Goal: Information Seeking & Learning: Learn about a topic

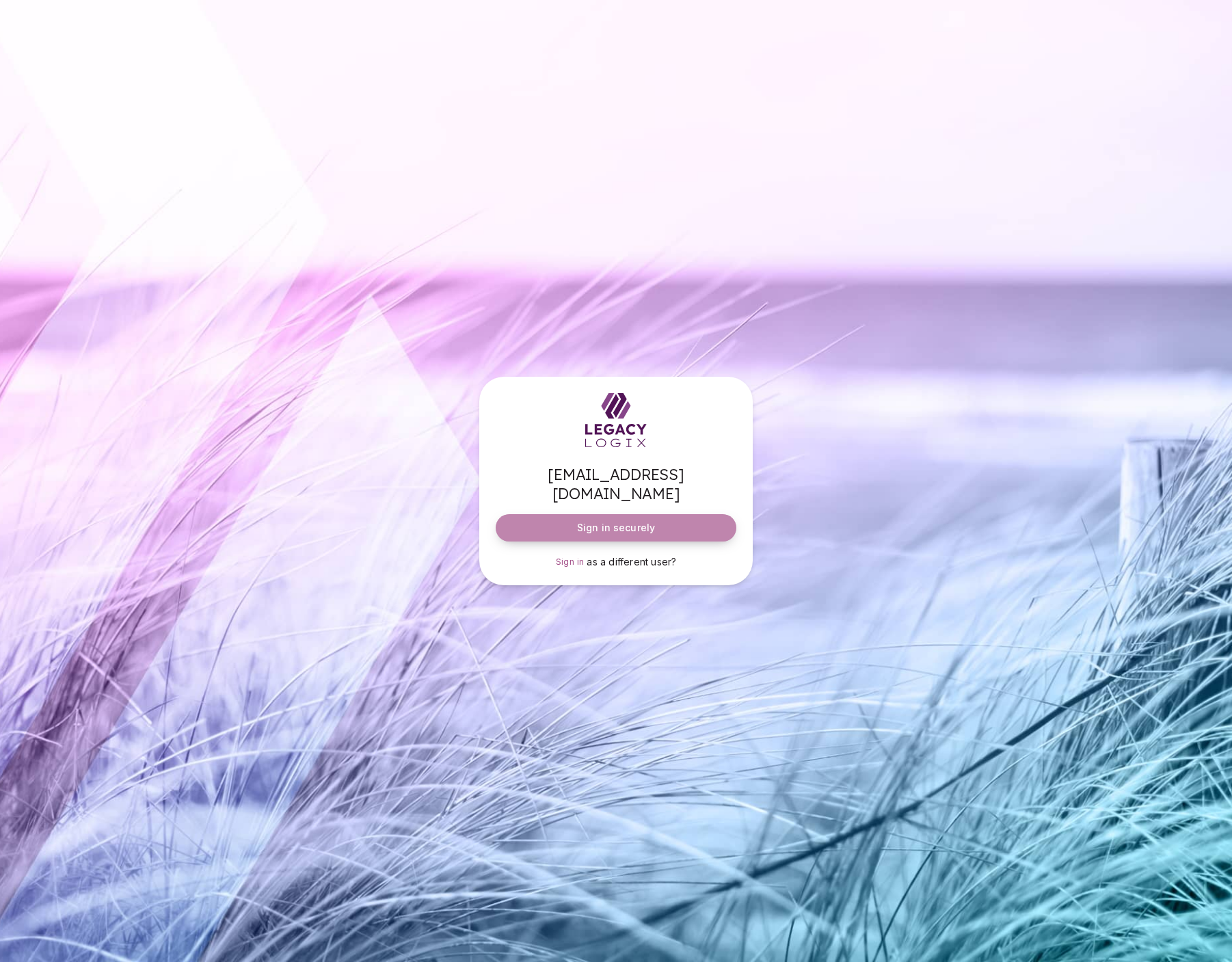
click at [645, 521] on span "Sign in securely" at bounding box center [616, 527] width 78 height 13
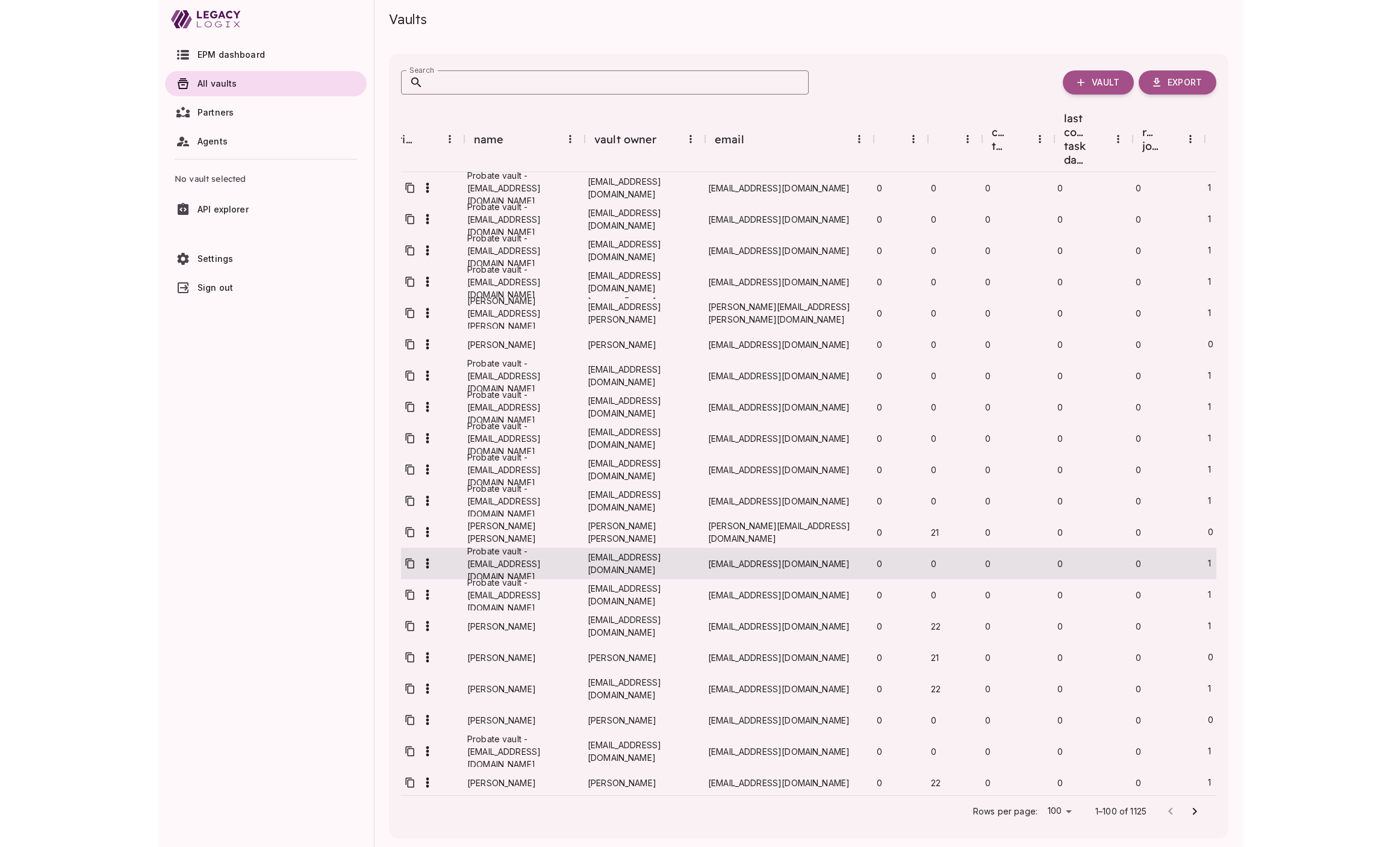
scroll to position [0, 27]
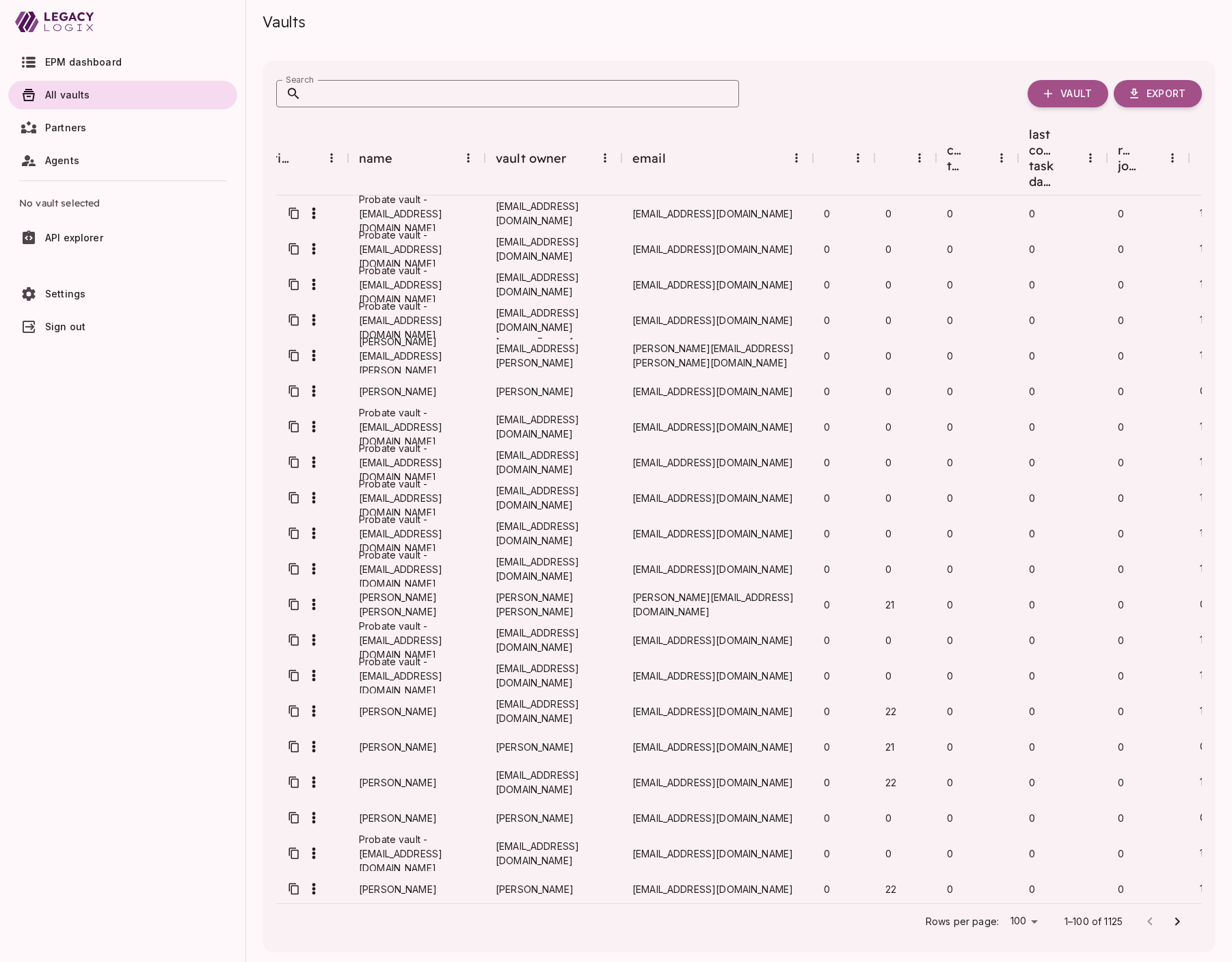
click at [83, 615] on div "EPM dashboard All vaults Partners Agents No vault selected API explorer Setting…" at bounding box center [123, 500] width 229 height 913
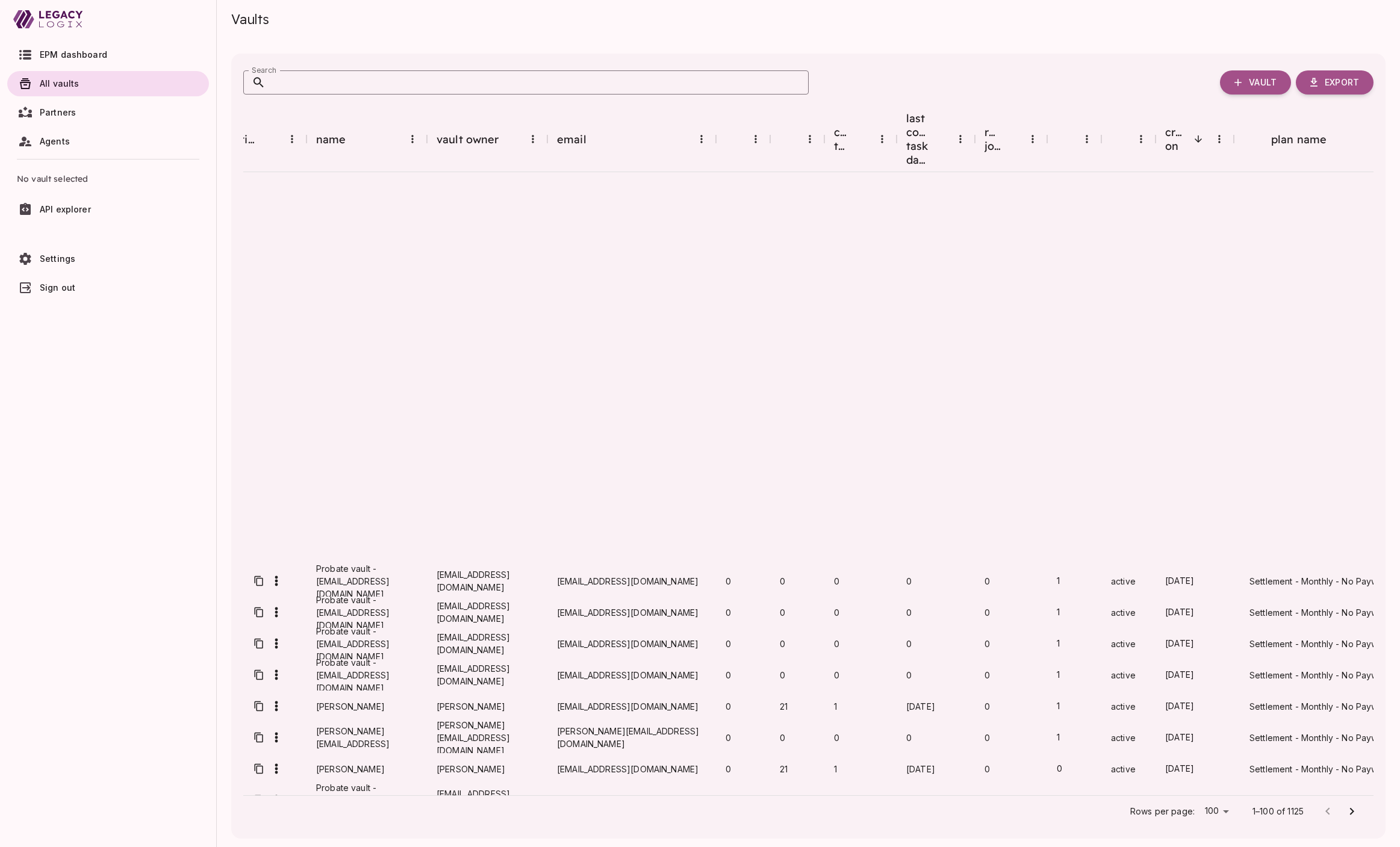
scroll to position [2494, 27]
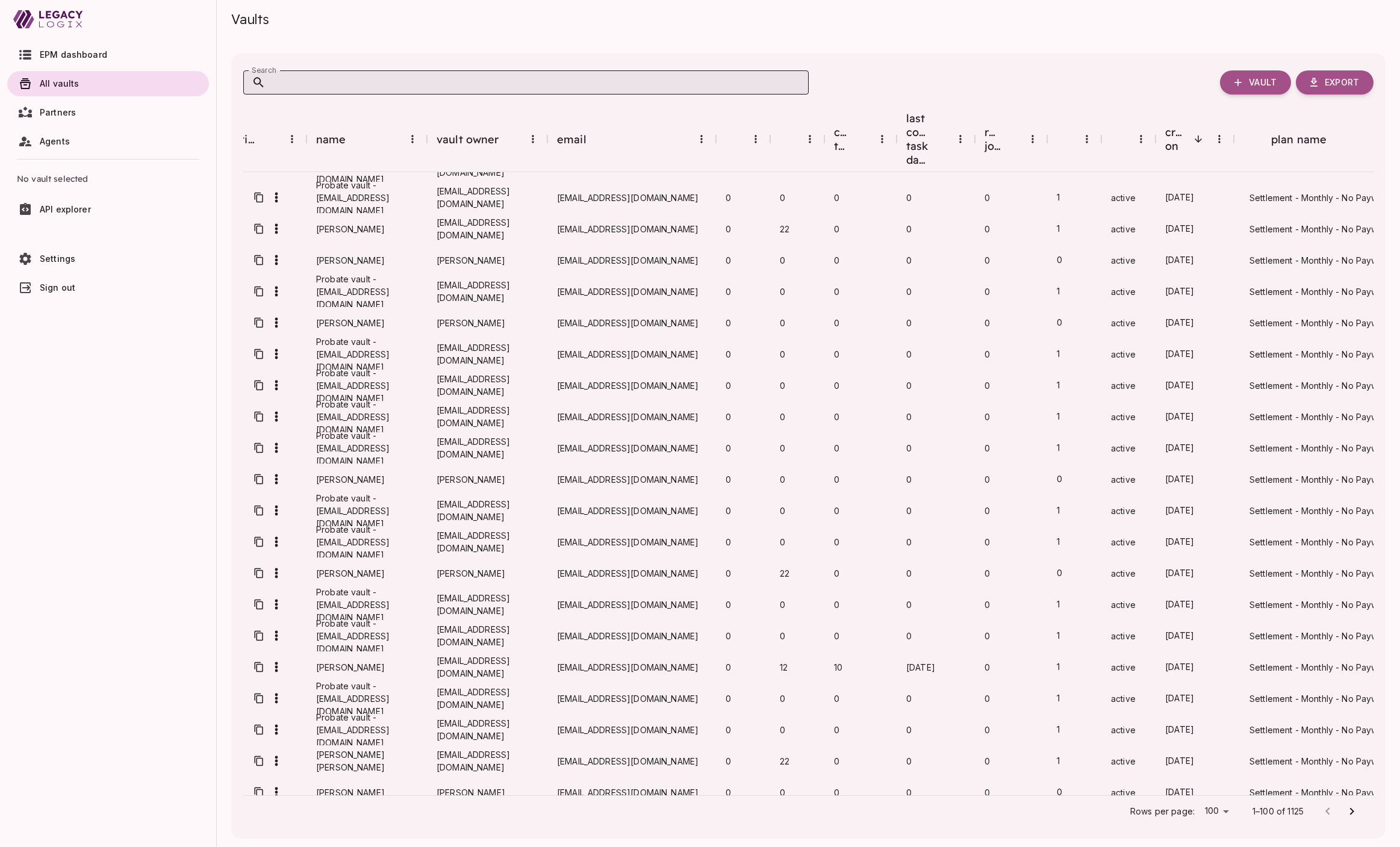
click at [523, 85] on input "Search" at bounding box center [537, 82] width 543 height 24
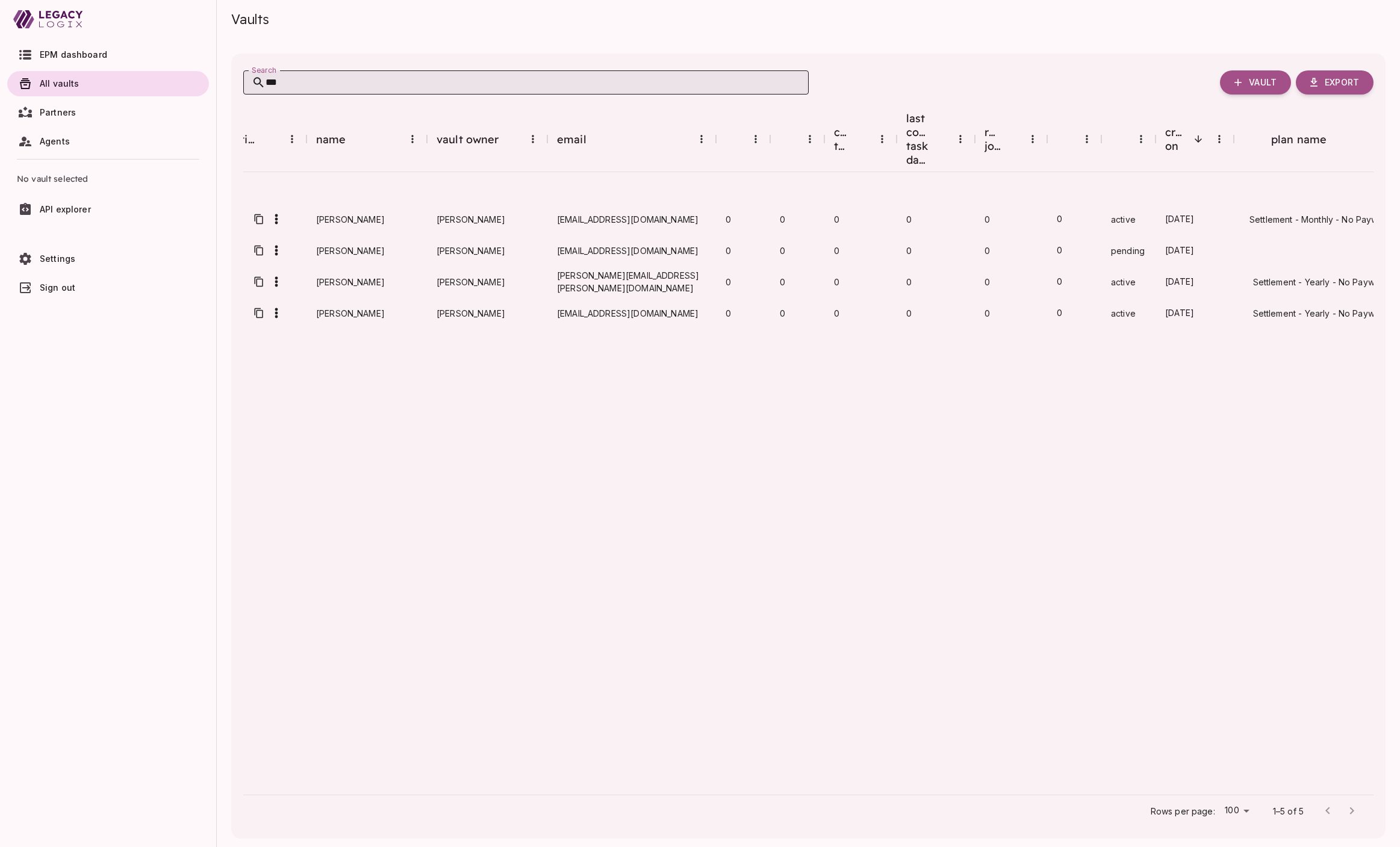
scroll to position [0, 27]
type input "***"
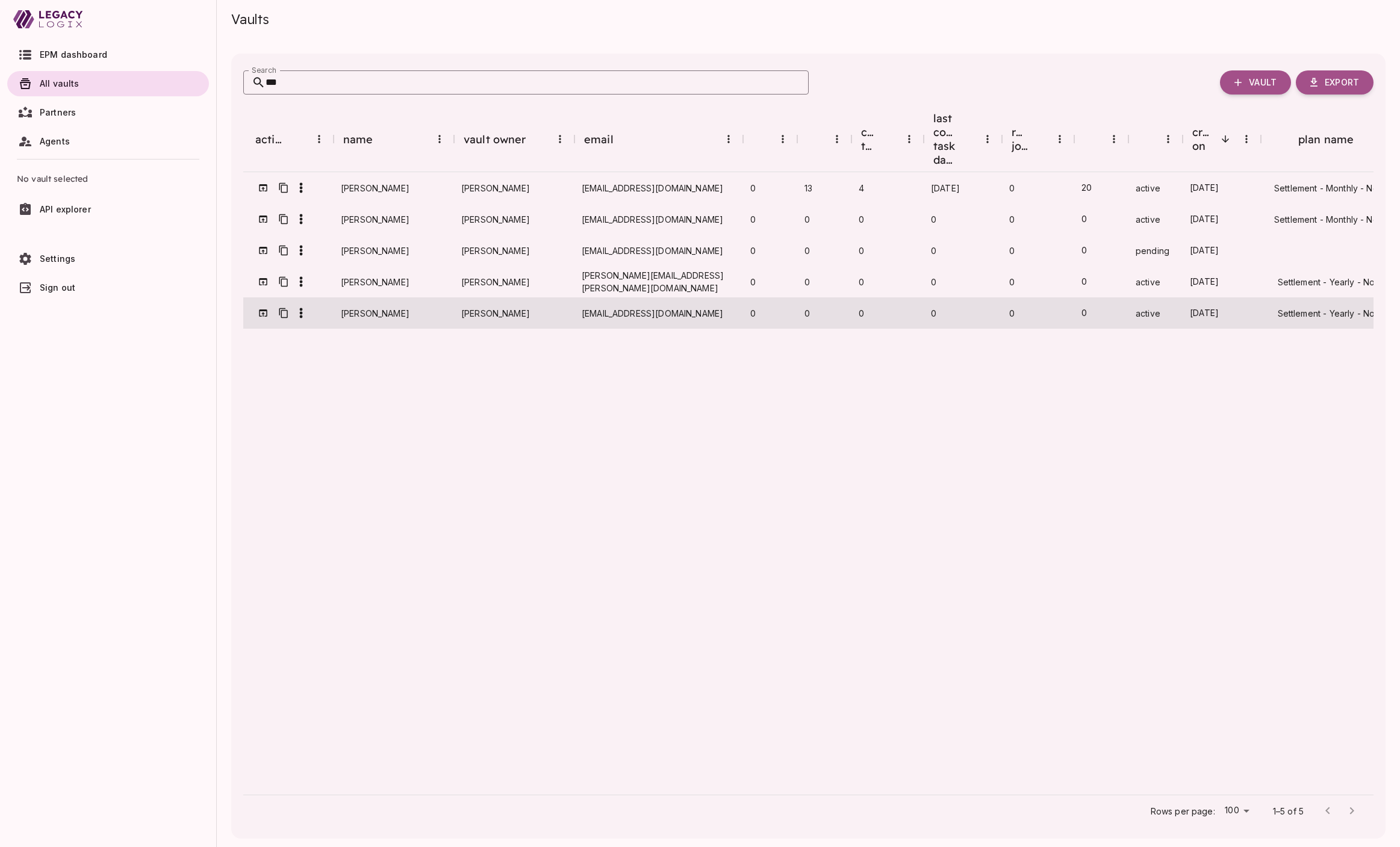
scroll to position [0, 0]
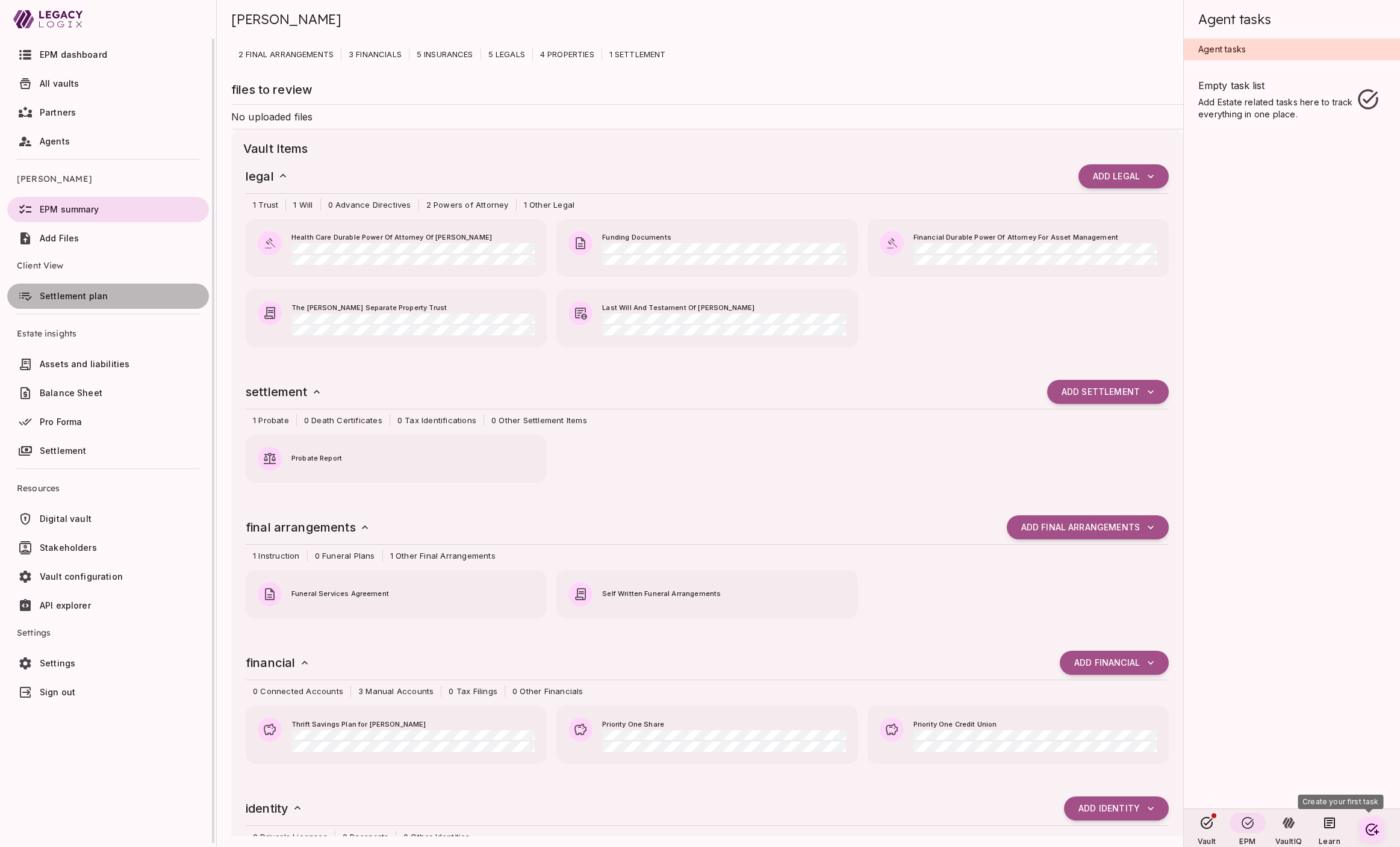
click at [103, 294] on span "Settlement plan" at bounding box center [73, 296] width 68 height 11
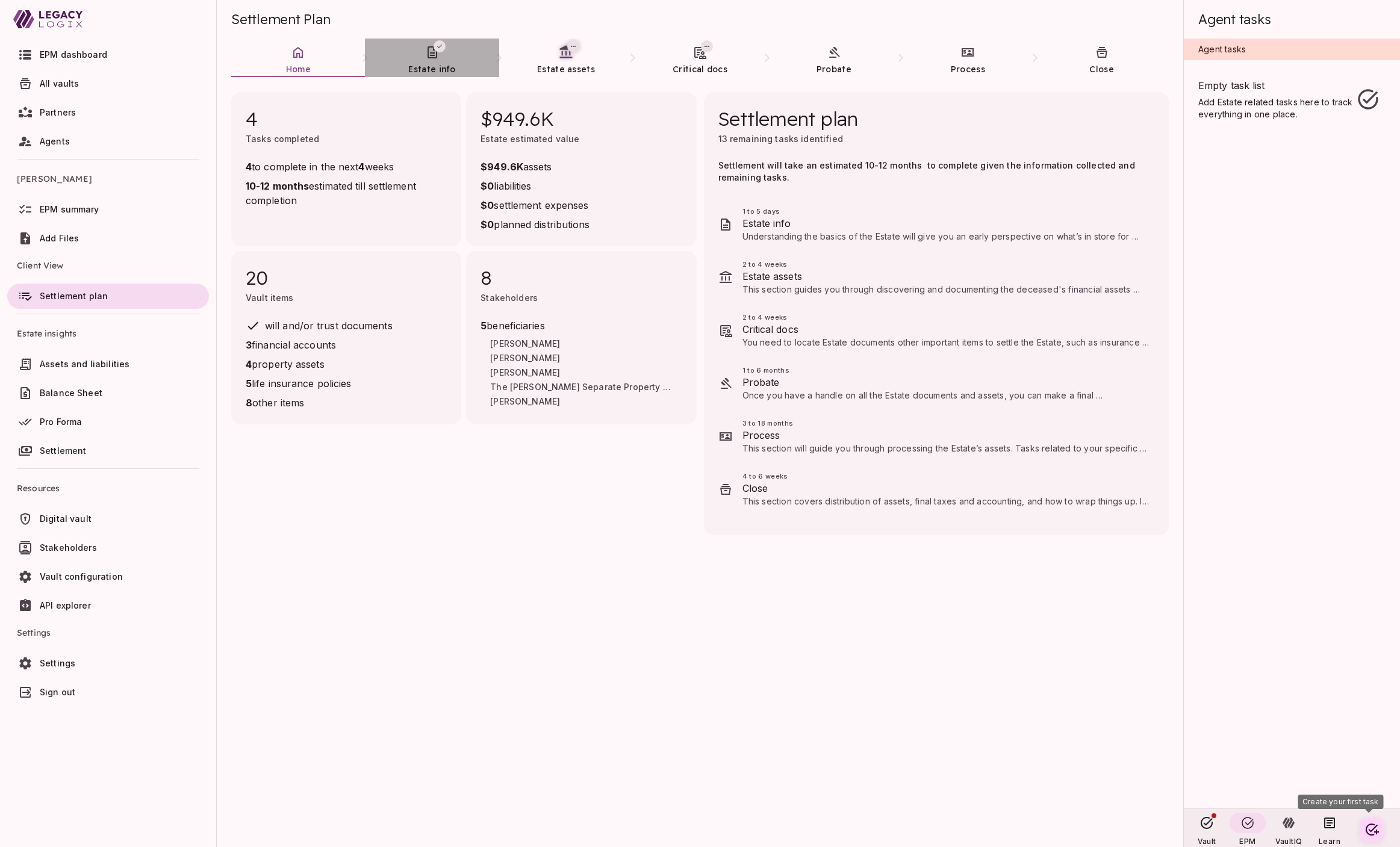
click at [426, 62] on link "Estate info" at bounding box center [432, 60] width 134 height 43
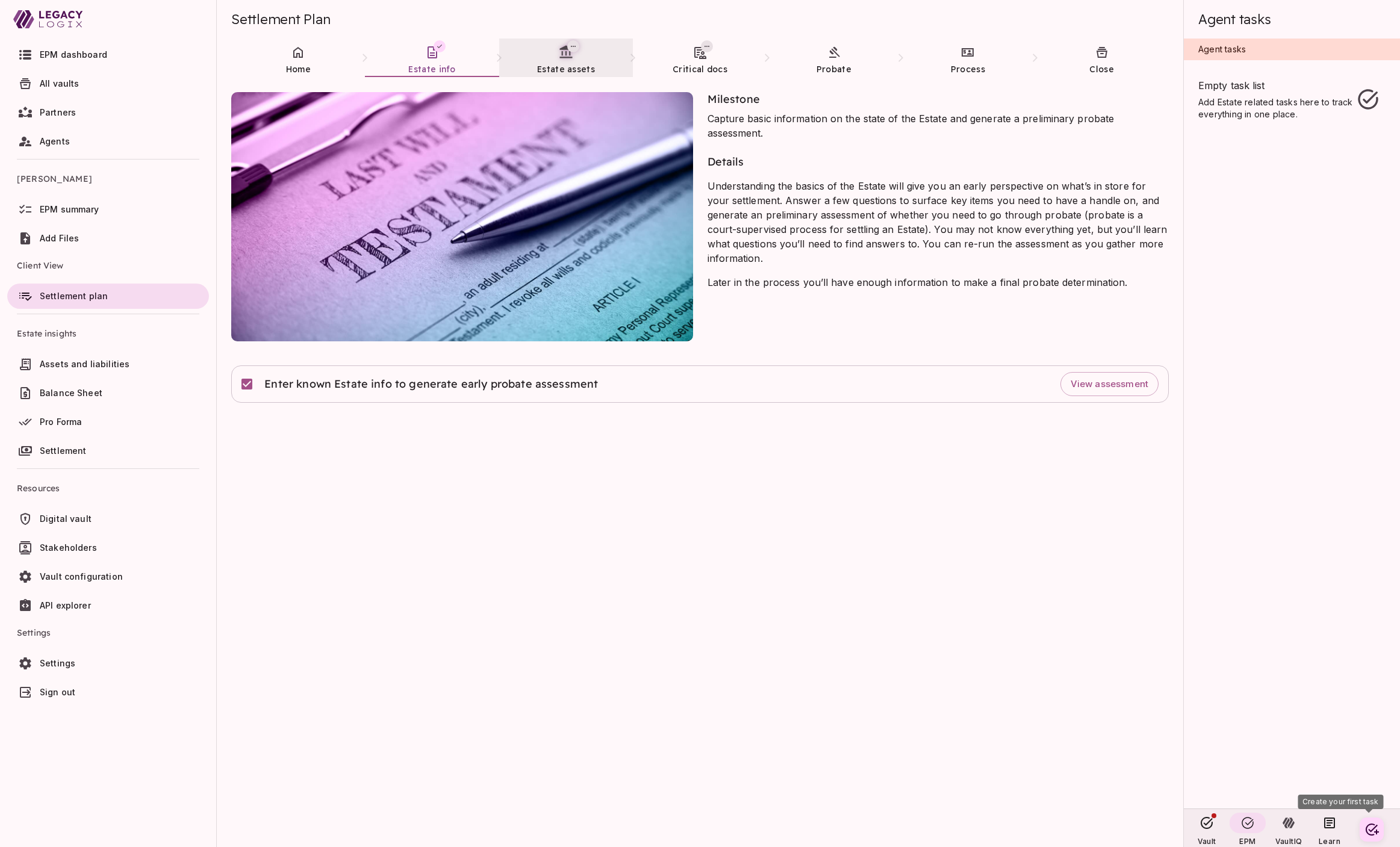
click at [583, 63] on span "Estate assets" at bounding box center [566, 69] width 58 height 12
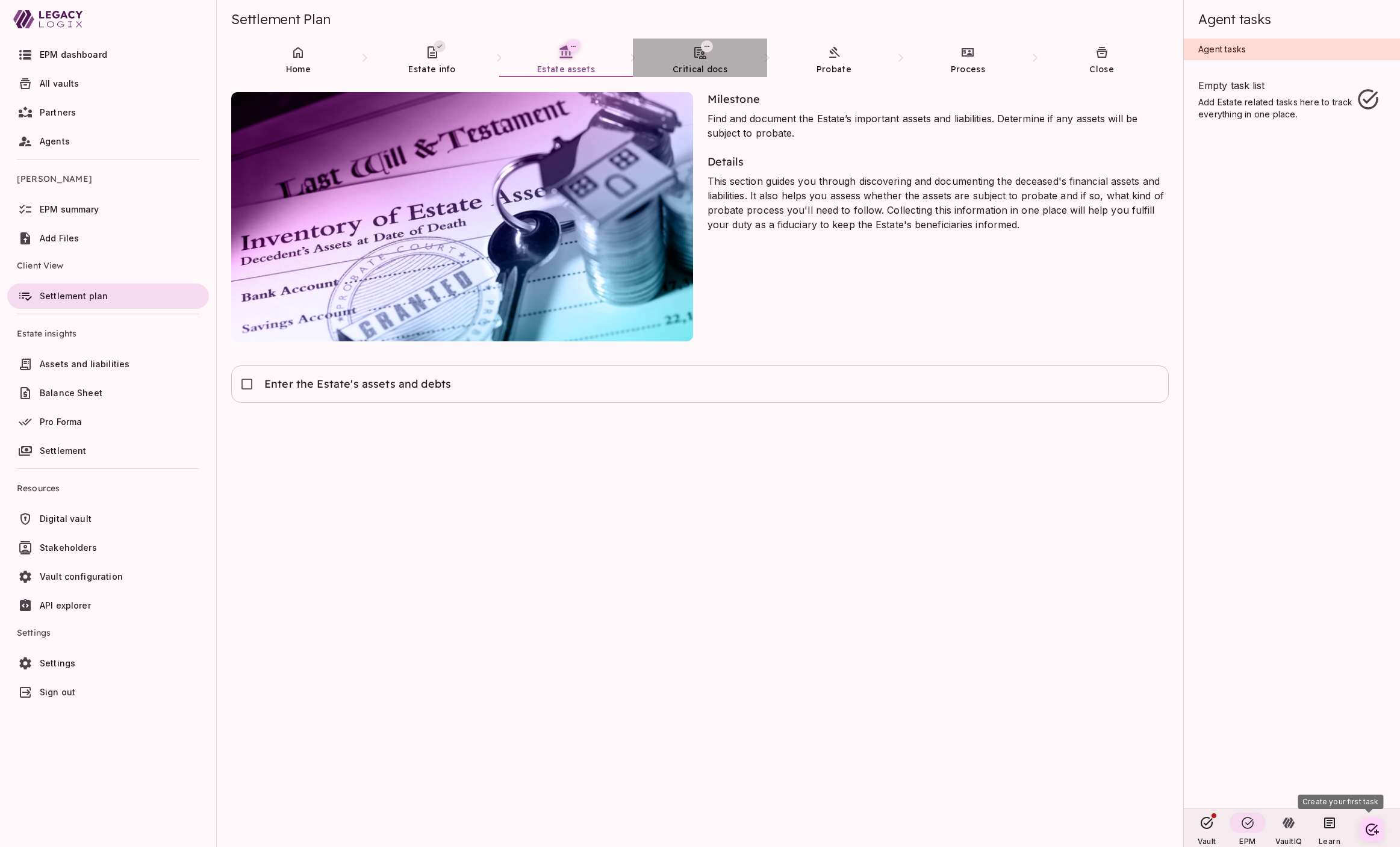
click at [696, 63] on span "Critical docs" at bounding box center [699, 69] width 55 height 12
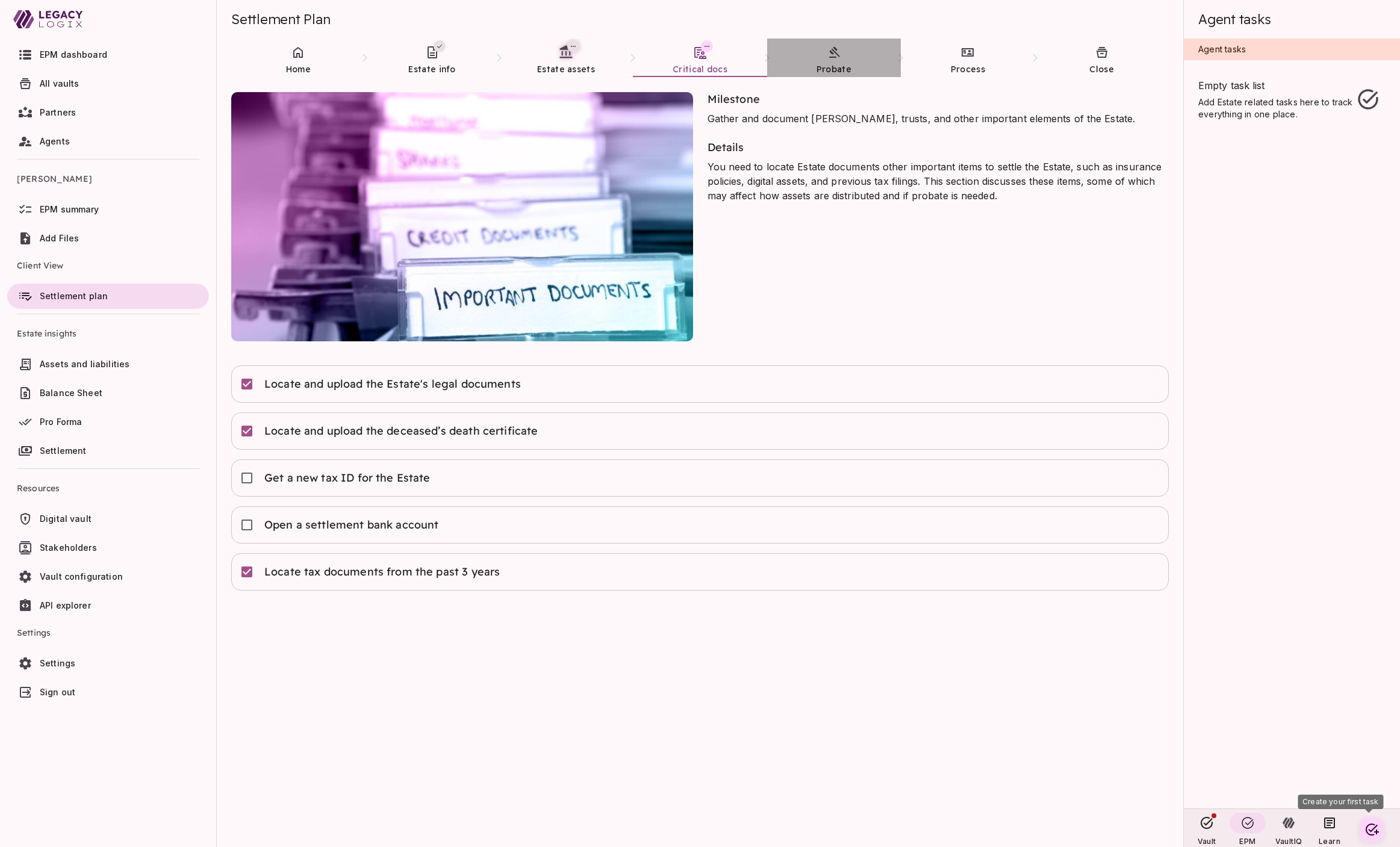
click at [828, 66] on span "Probate" at bounding box center [834, 69] width 35 height 11
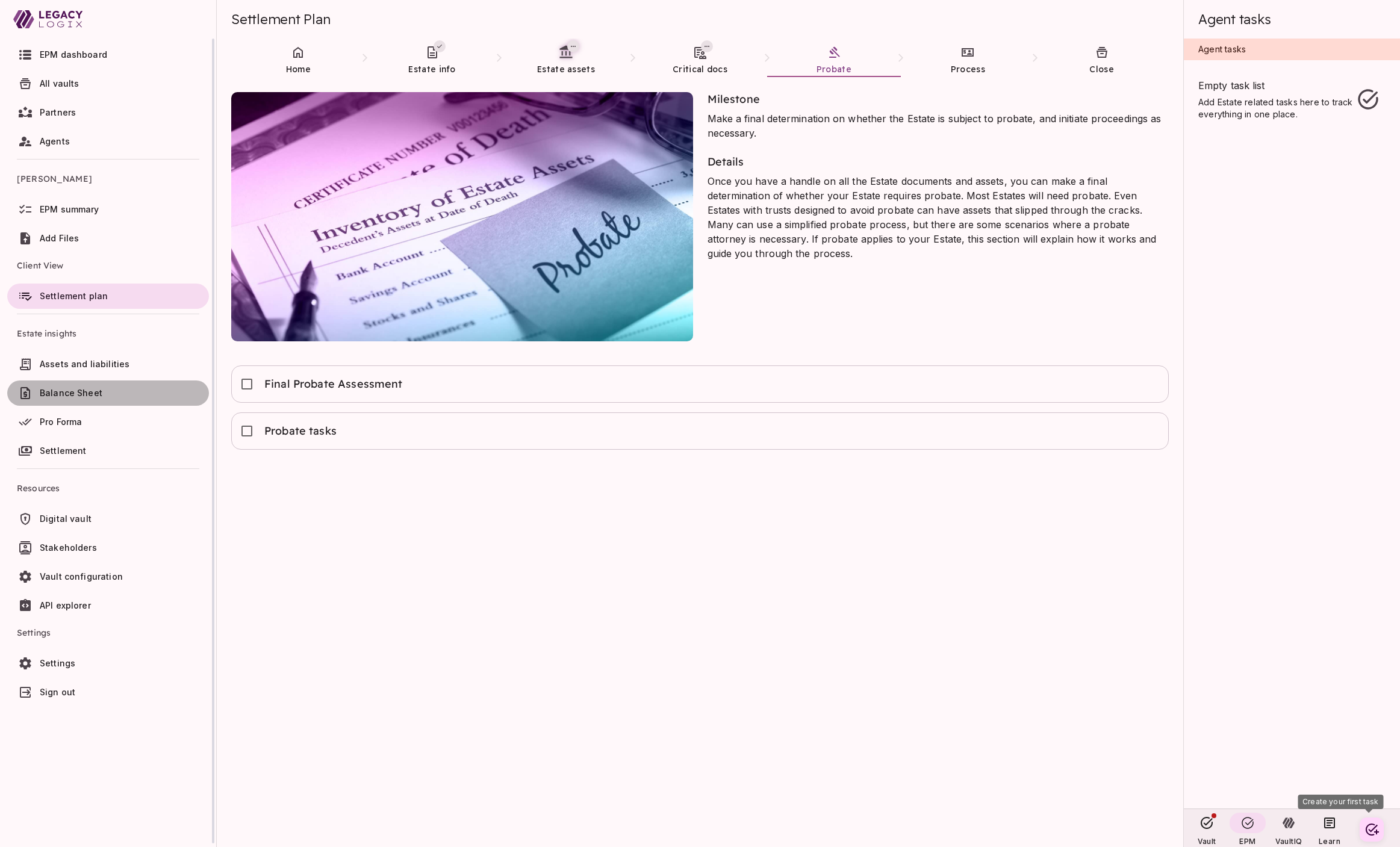
click at [91, 391] on span "Balance Sheet" at bounding box center [70, 393] width 63 height 11
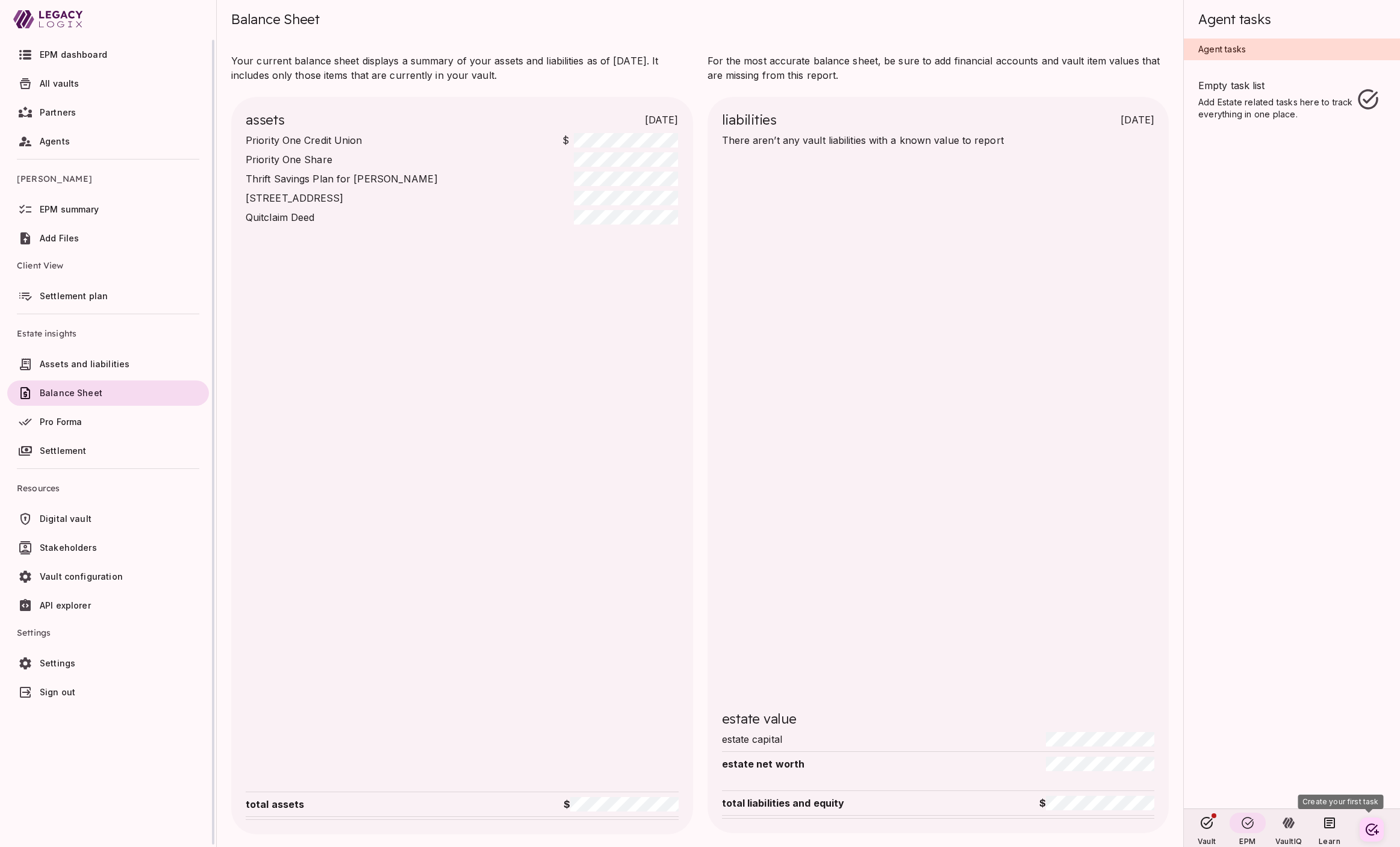
scroll to position [1, 0]
click at [91, 295] on span "Settlement plan" at bounding box center [73, 295] width 68 height 11
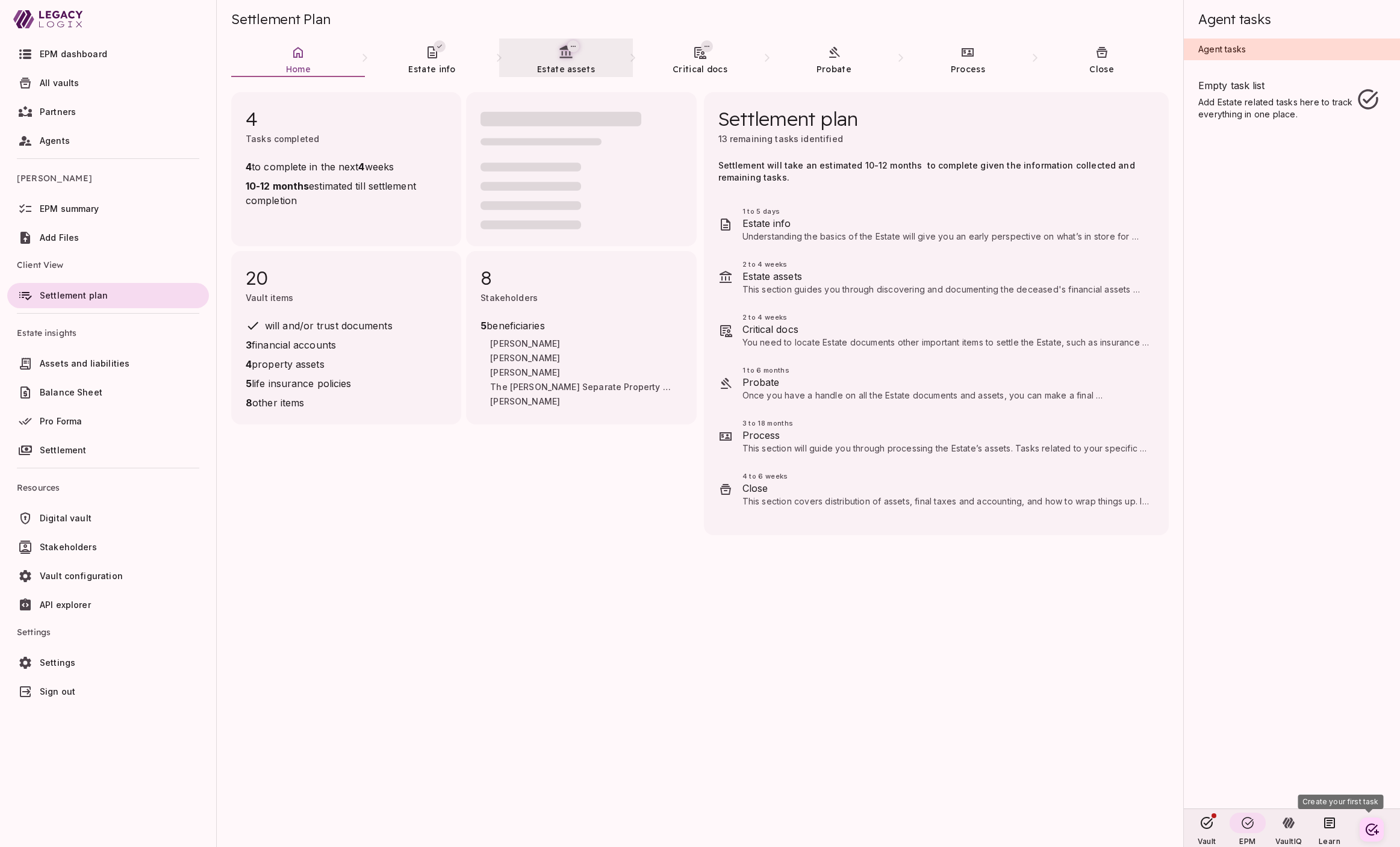
click at [578, 60] on link "Estate assets" at bounding box center [566, 60] width 134 height 43
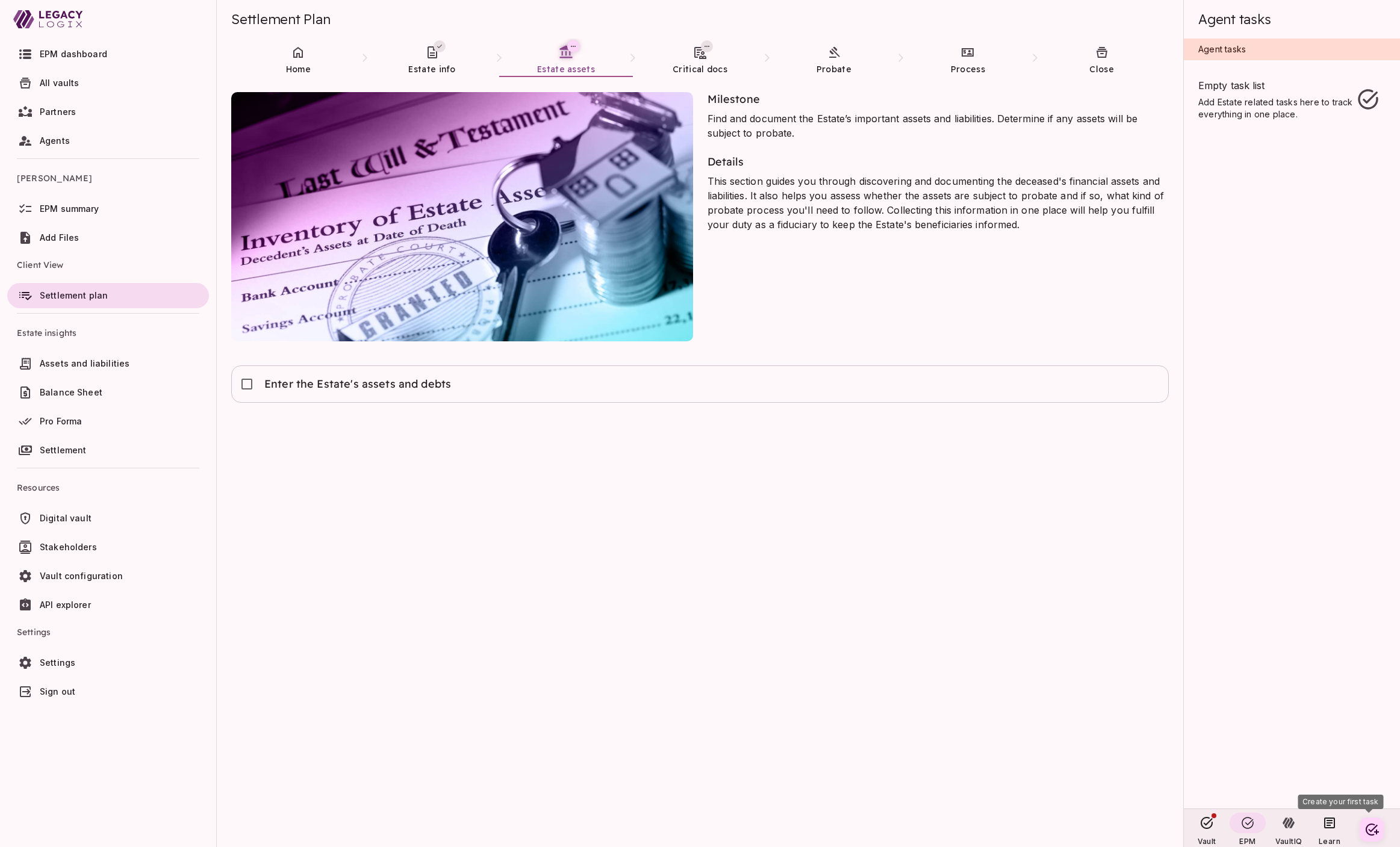
click at [778, 251] on div "Milestone Find and document the Estate’s important assets and liabilities. Dete…" at bounding box center [932, 216] width 476 height 278
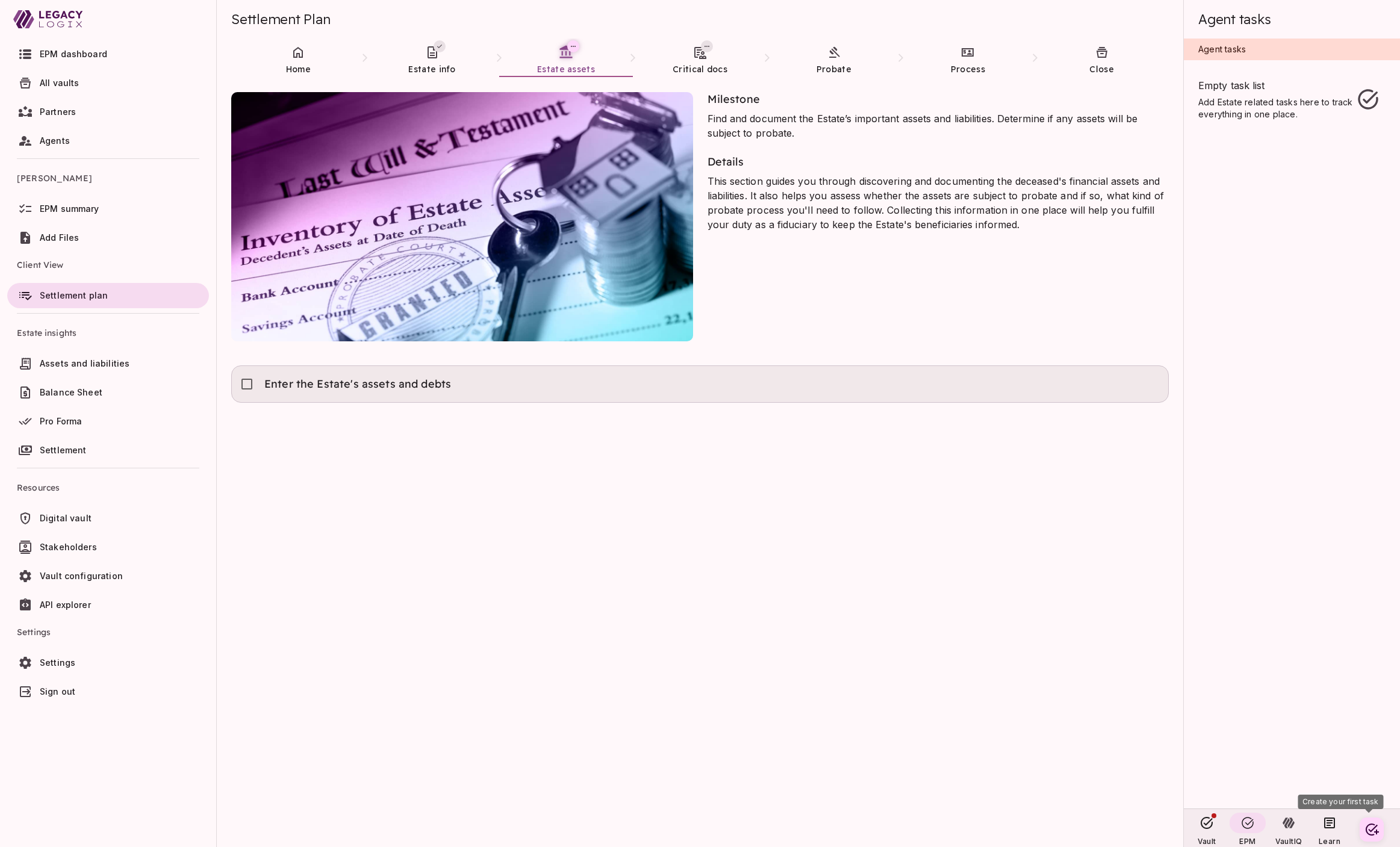
click at [766, 385] on div "Enter the Estate's assets and debts" at bounding box center [700, 384] width 917 height 26
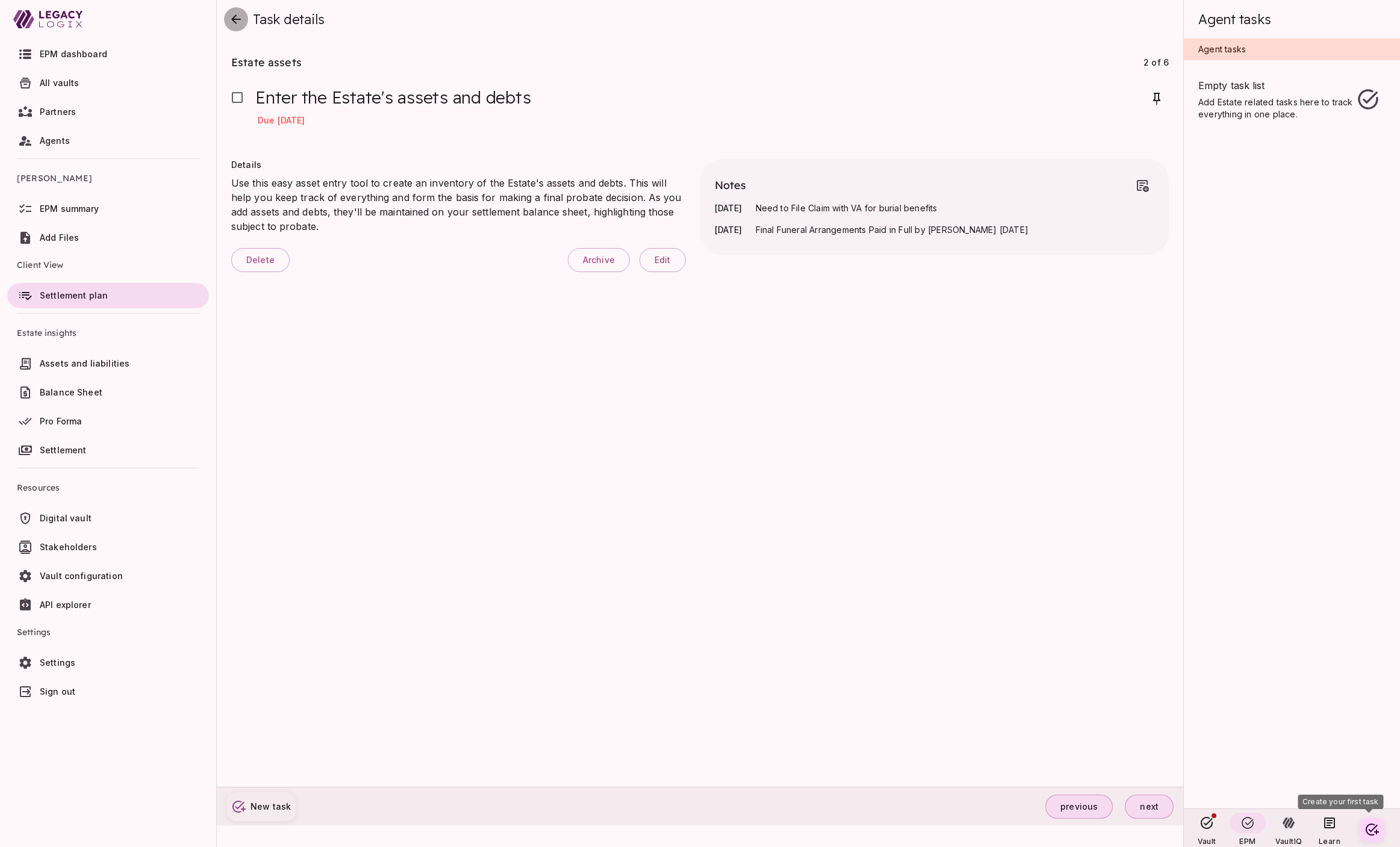
click at [234, 24] on icon "close" at bounding box center [236, 19] width 14 height 14
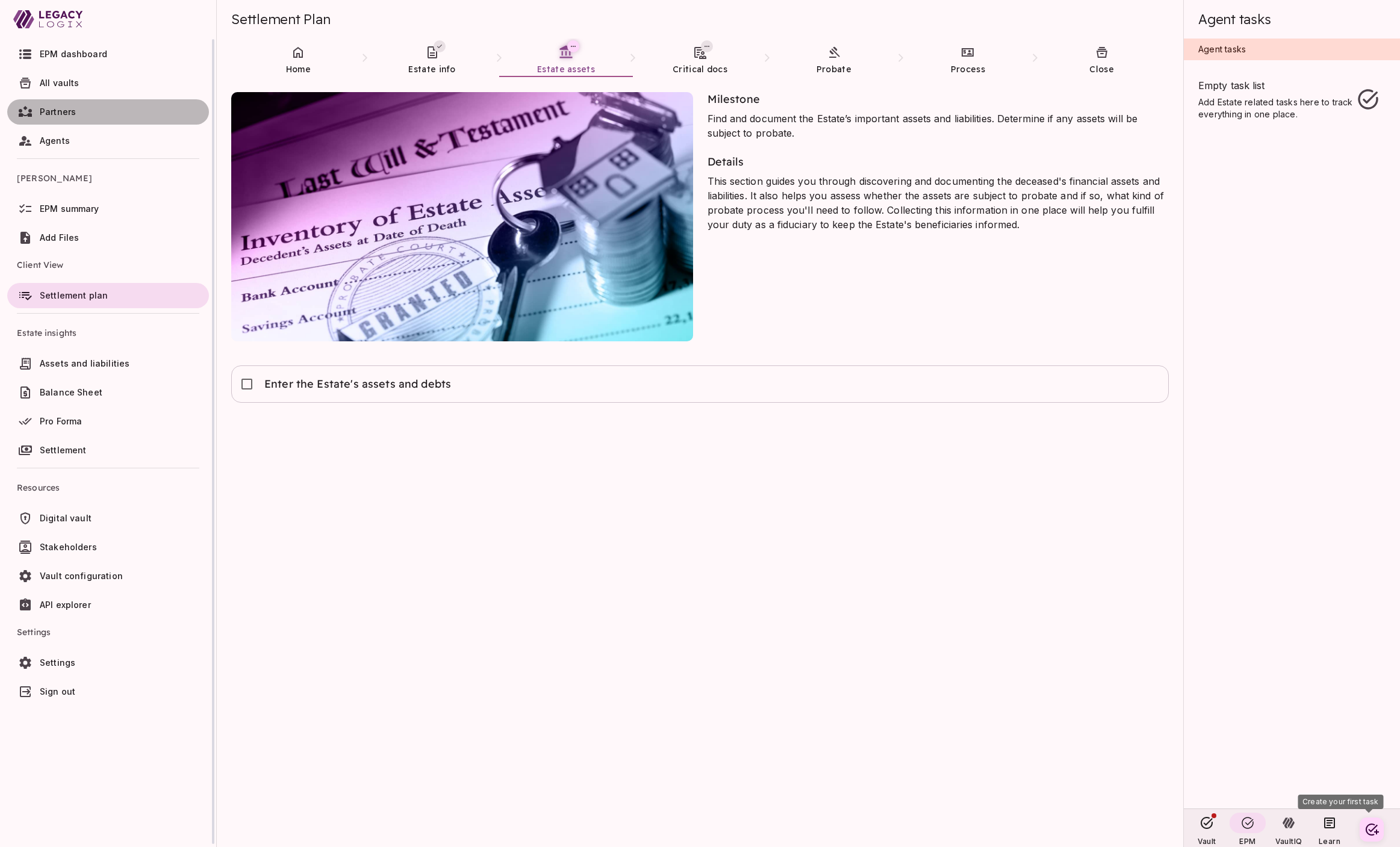
click at [76, 107] on span "Partners" at bounding box center [122, 112] width 164 height 12
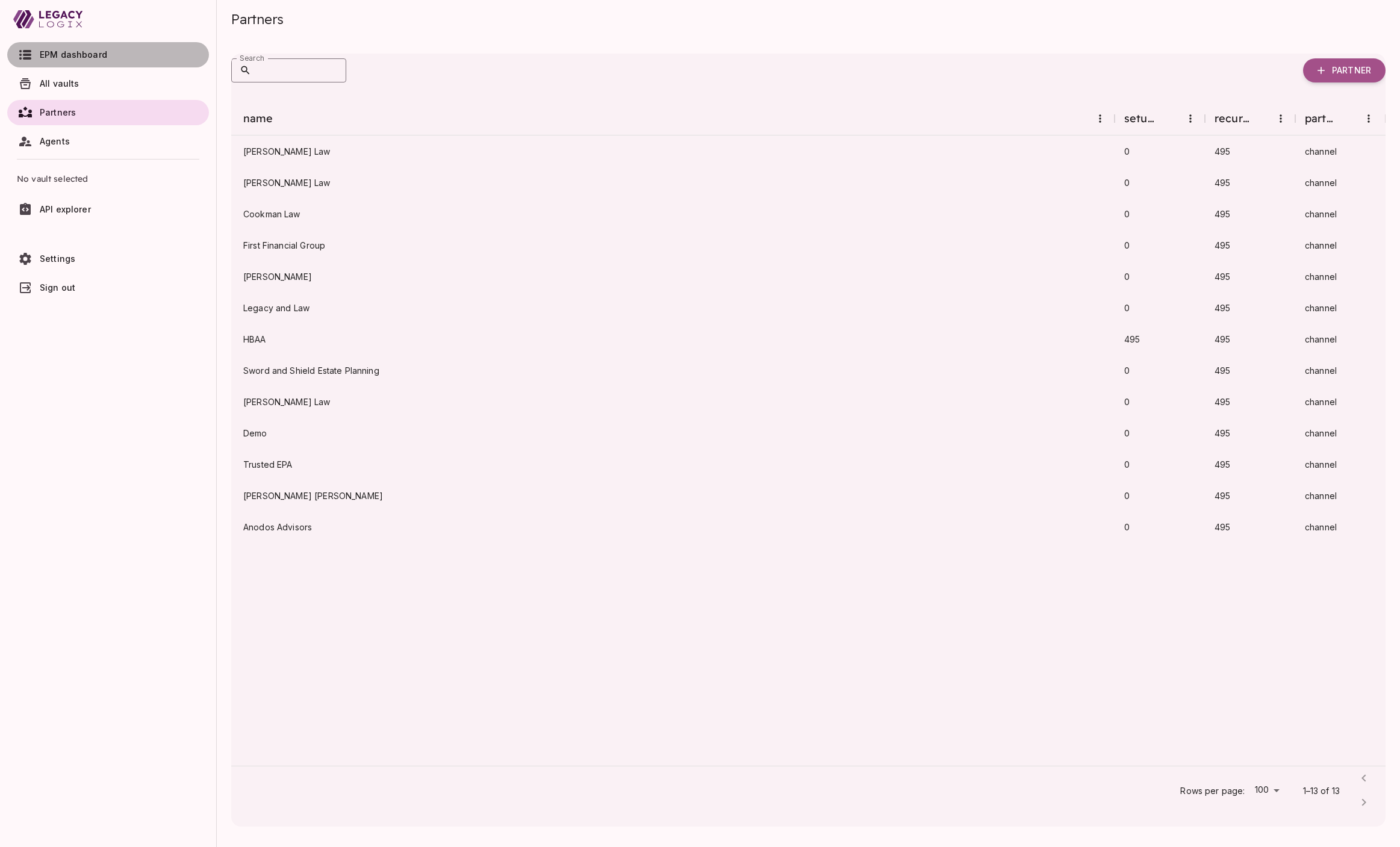
click at [79, 57] on span "EPM dashboard" at bounding box center [73, 55] width 68 height 11
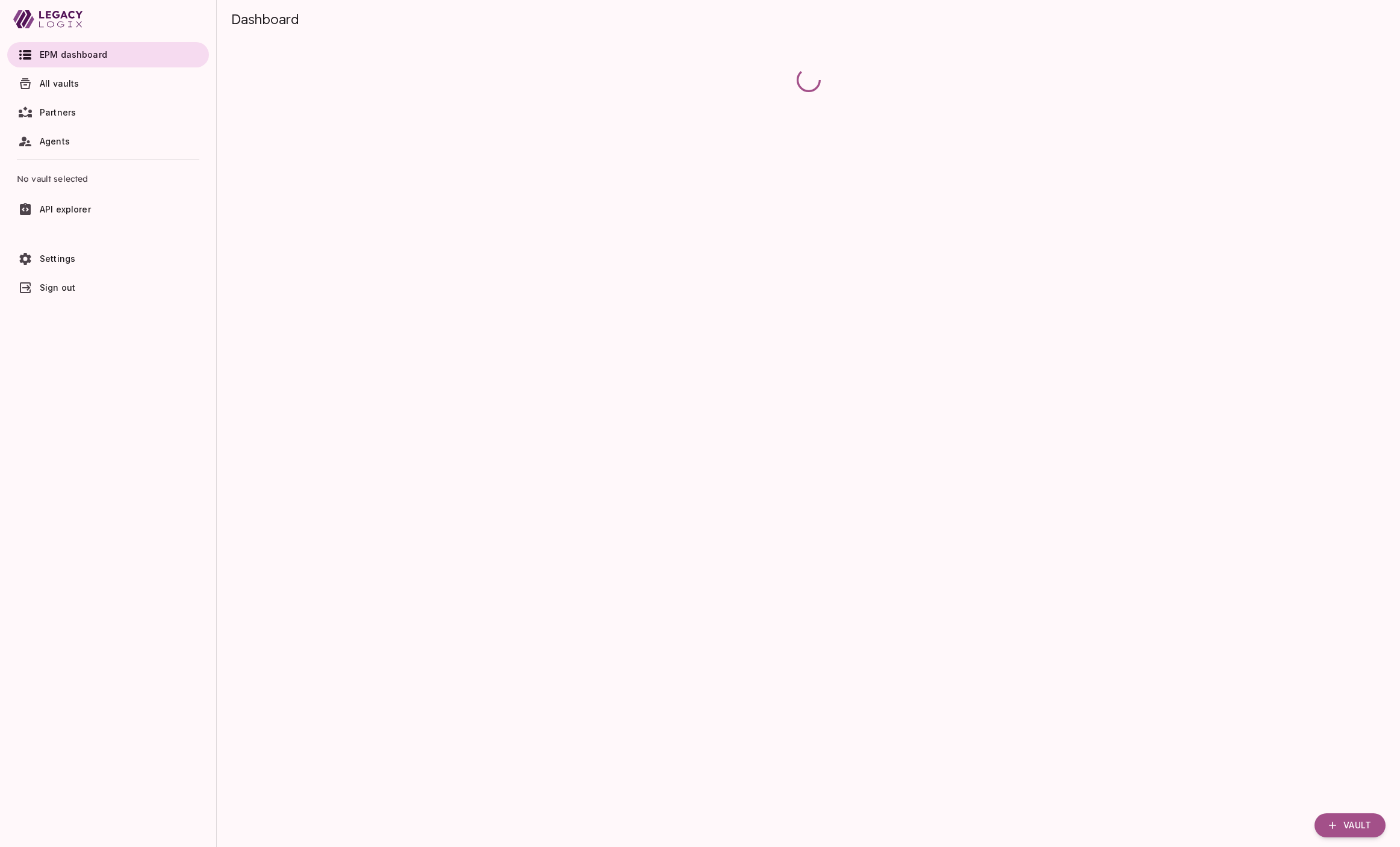
click at [143, 92] on link "All vaults" at bounding box center [108, 84] width 202 height 25
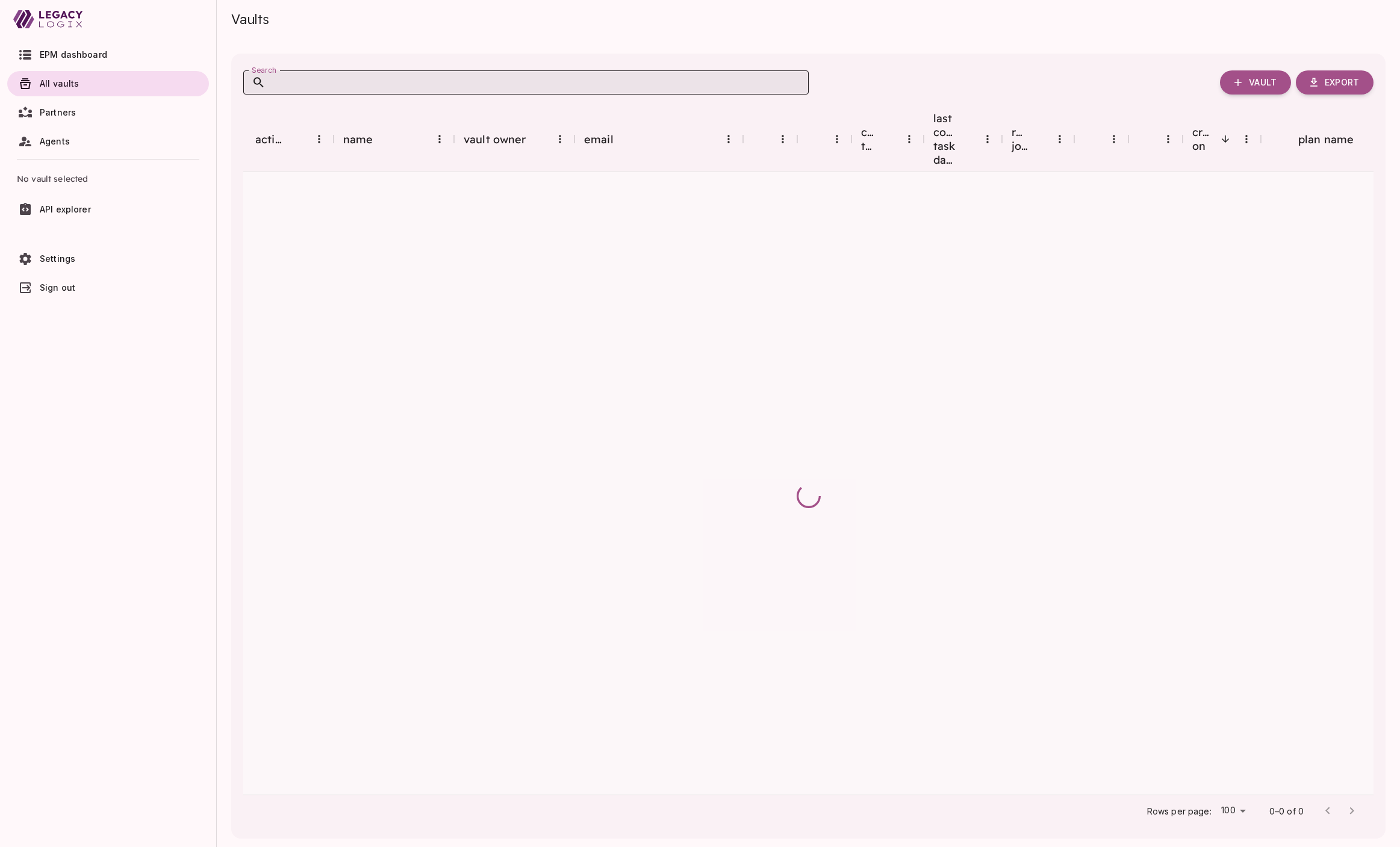
click at [396, 84] on input "Search" at bounding box center [537, 82] width 543 height 24
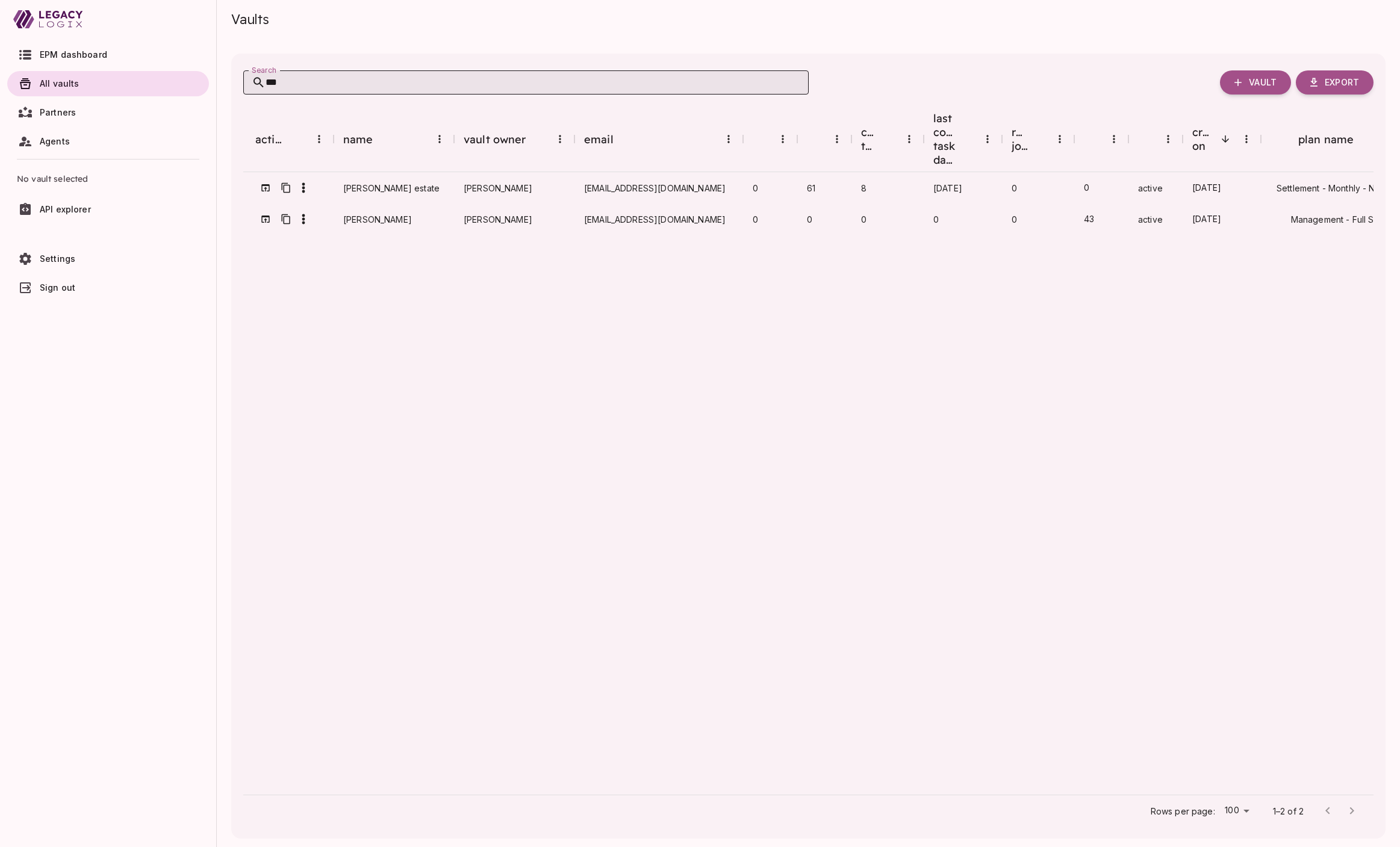
type input "****"
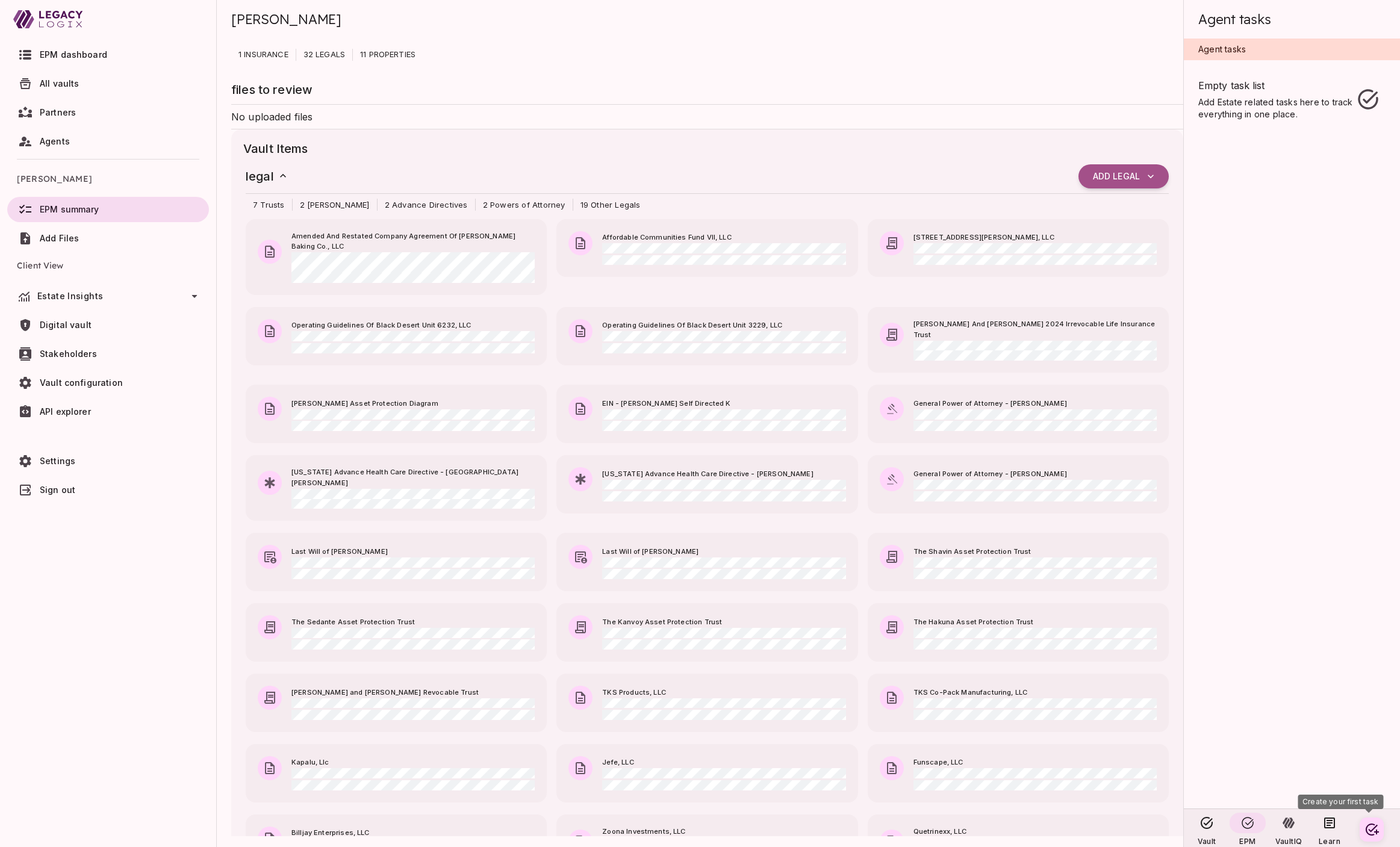
click at [195, 295] on icon at bounding box center [195, 297] width 5 height 3
click at [97, 324] on span "Estate summary" at bounding box center [73, 325] width 68 height 11
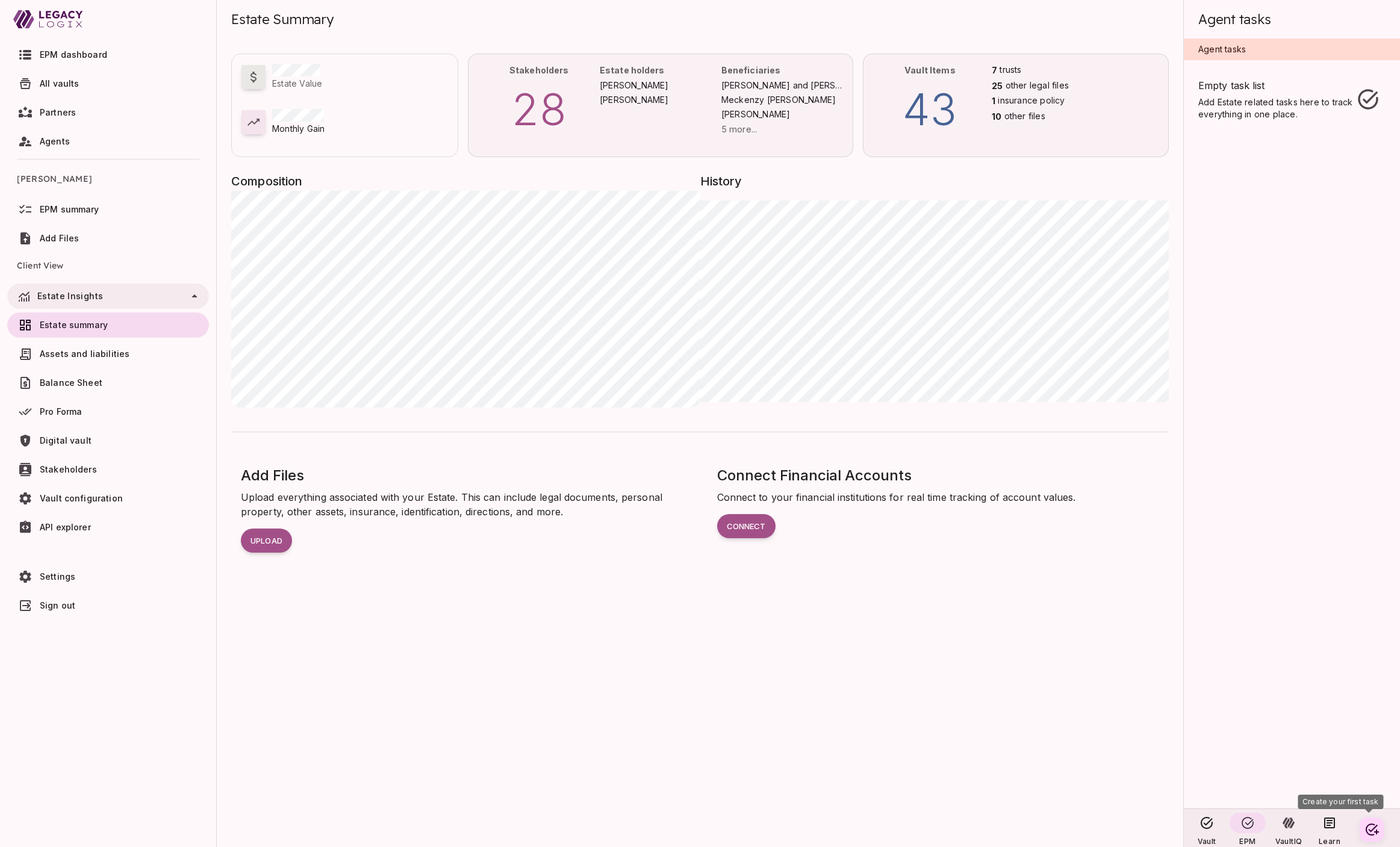
click at [98, 355] on span "Assets and liabilities" at bounding box center [84, 354] width 89 height 11
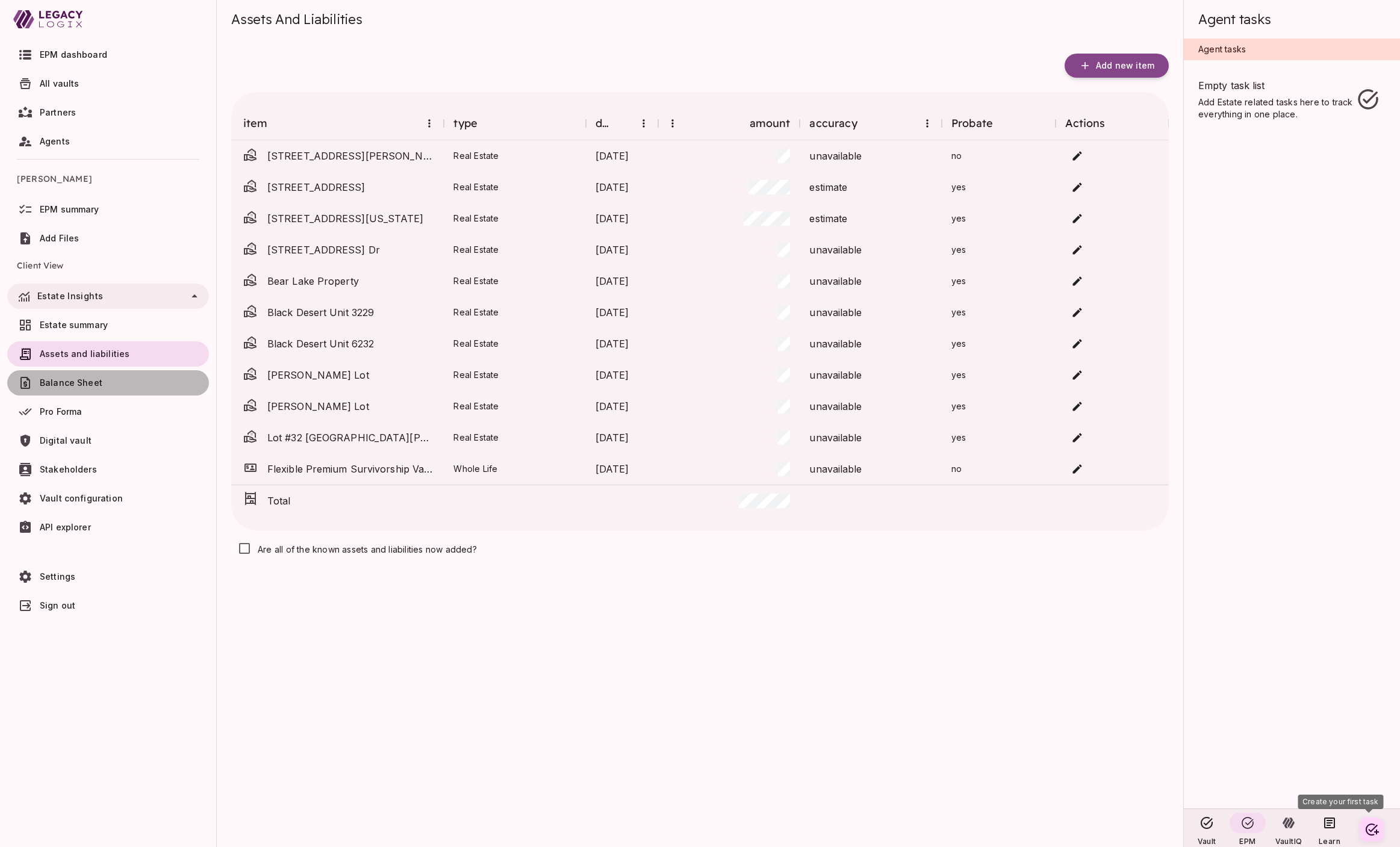
click at [96, 385] on span "Balance Sheet" at bounding box center [70, 383] width 63 height 11
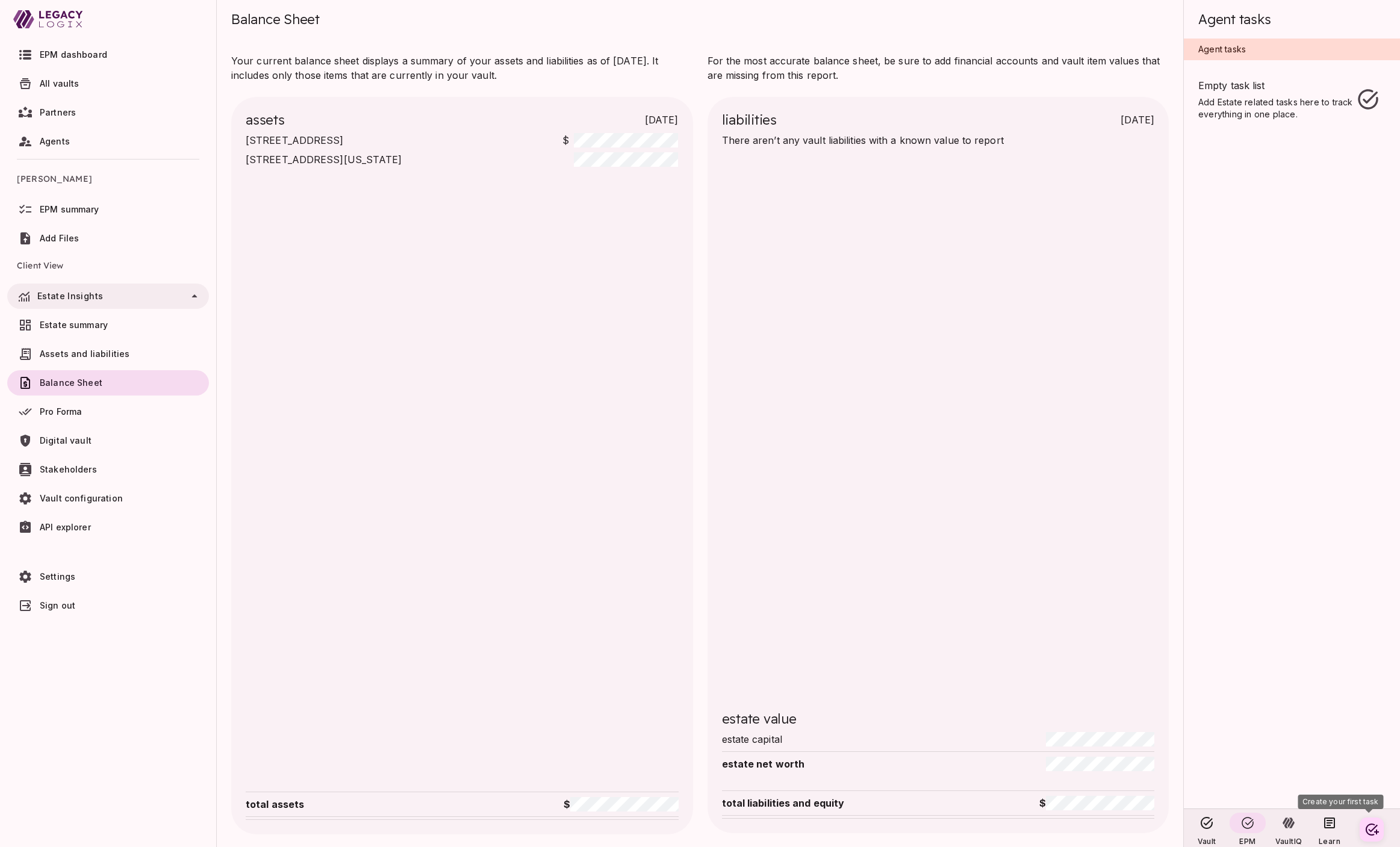
click at [97, 441] on span "Digital vault" at bounding box center [122, 441] width 164 height 12
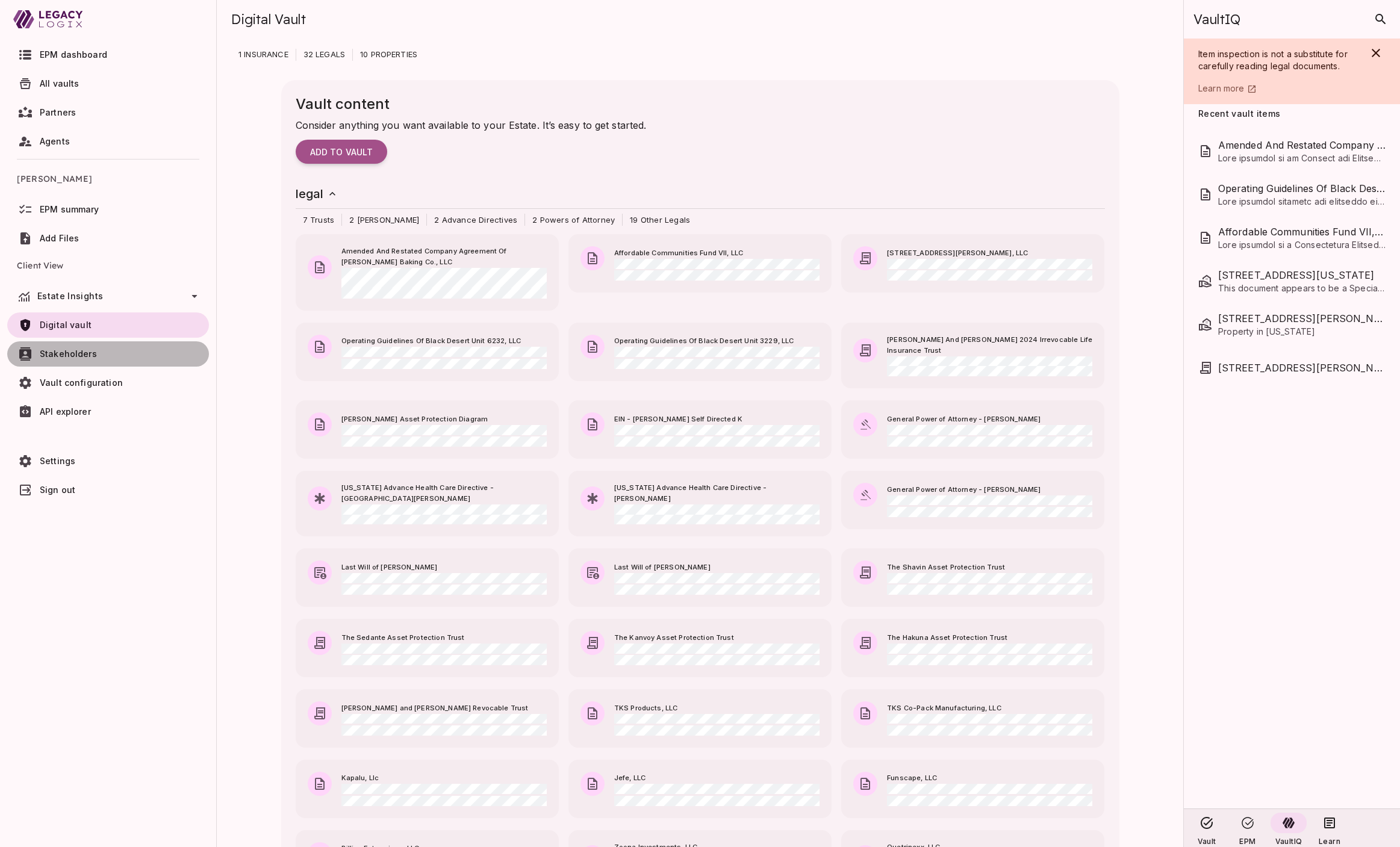
click at [95, 352] on span "Stakeholders" at bounding box center [122, 354] width 164 height 12
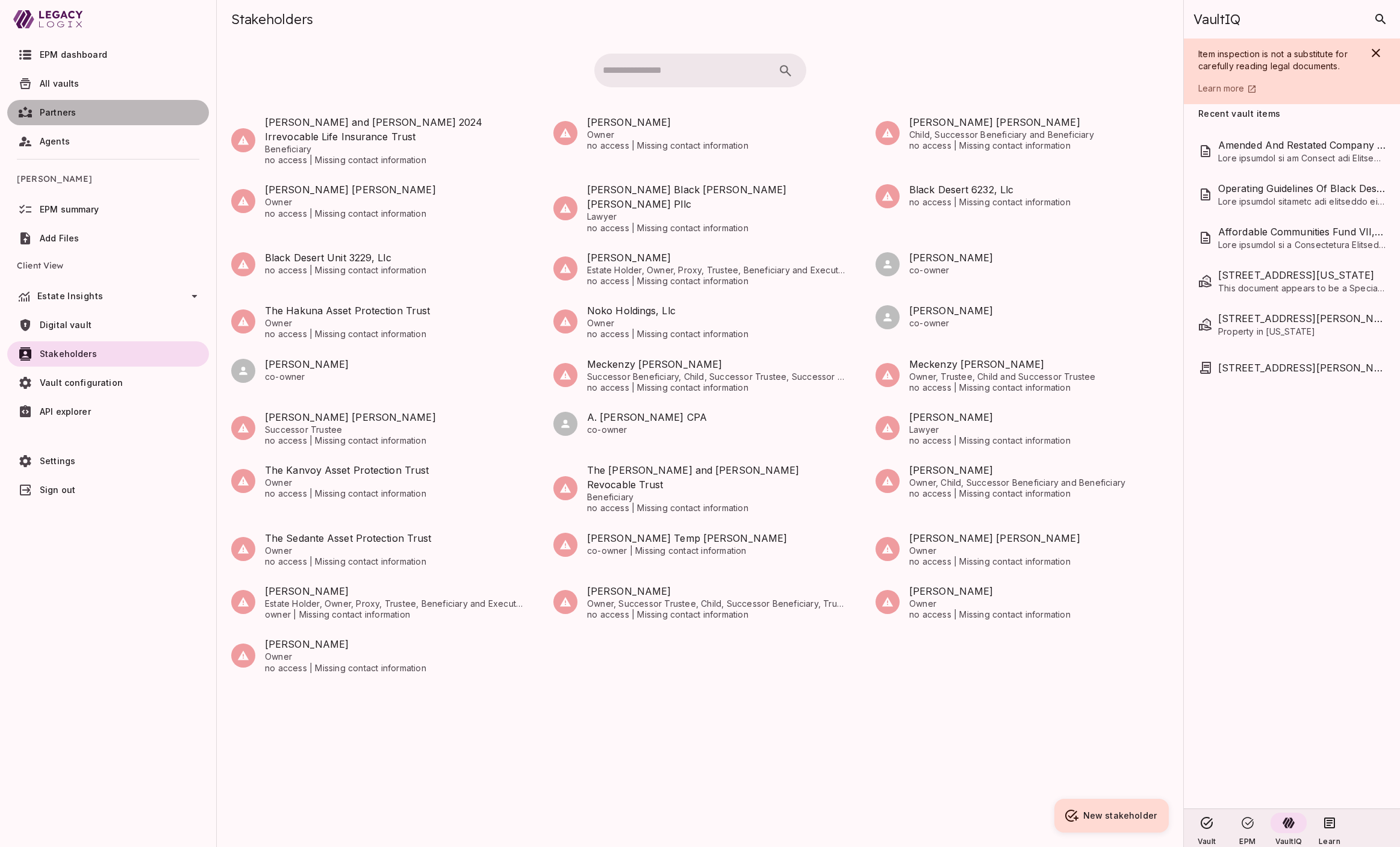
click at [70, 114] on span "Partners" at bounding box center [57, 112] width 36 height 11
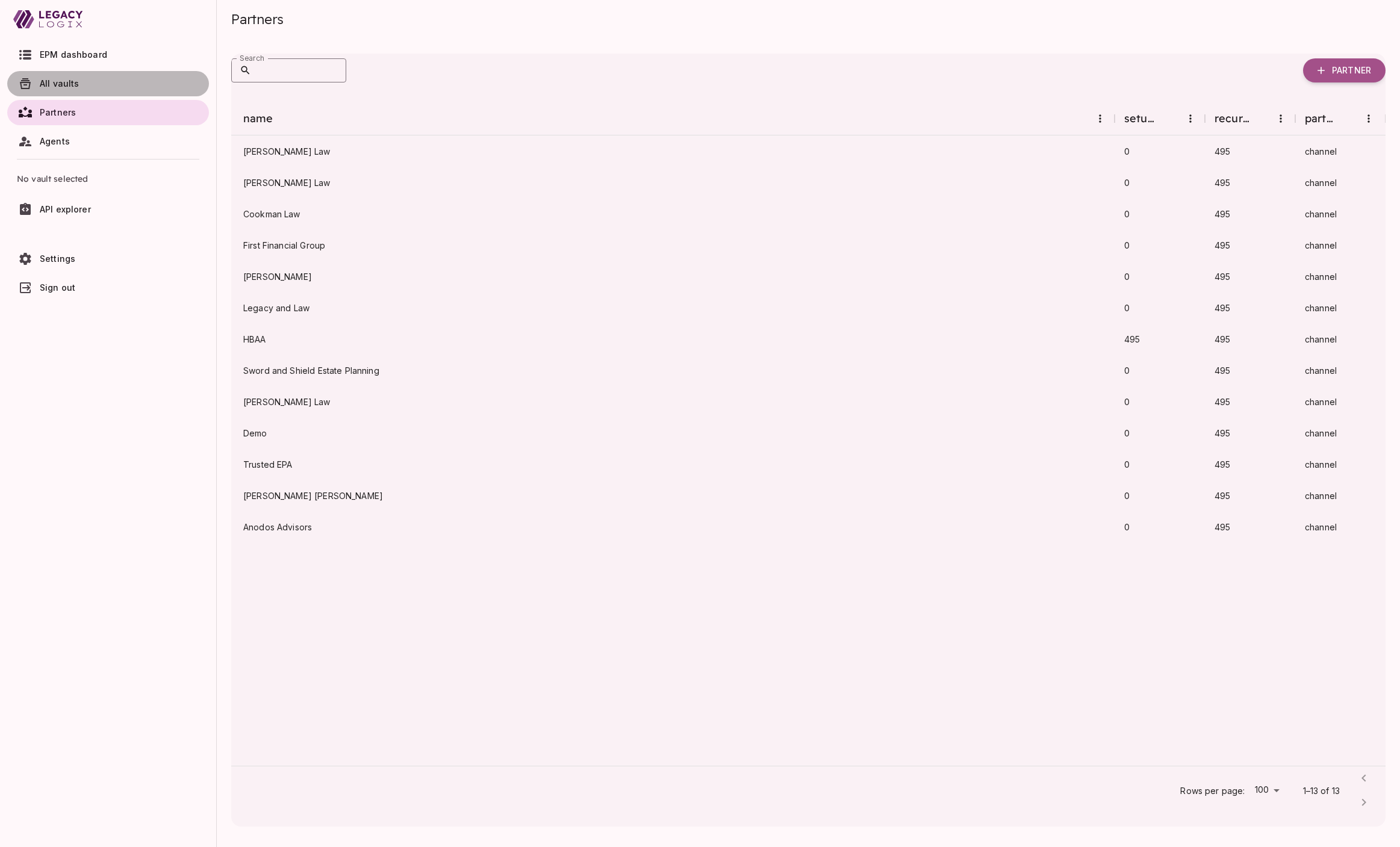
click at [96, 84] on span "All vaults" at bounding box center [122, 84] width 164 height 12
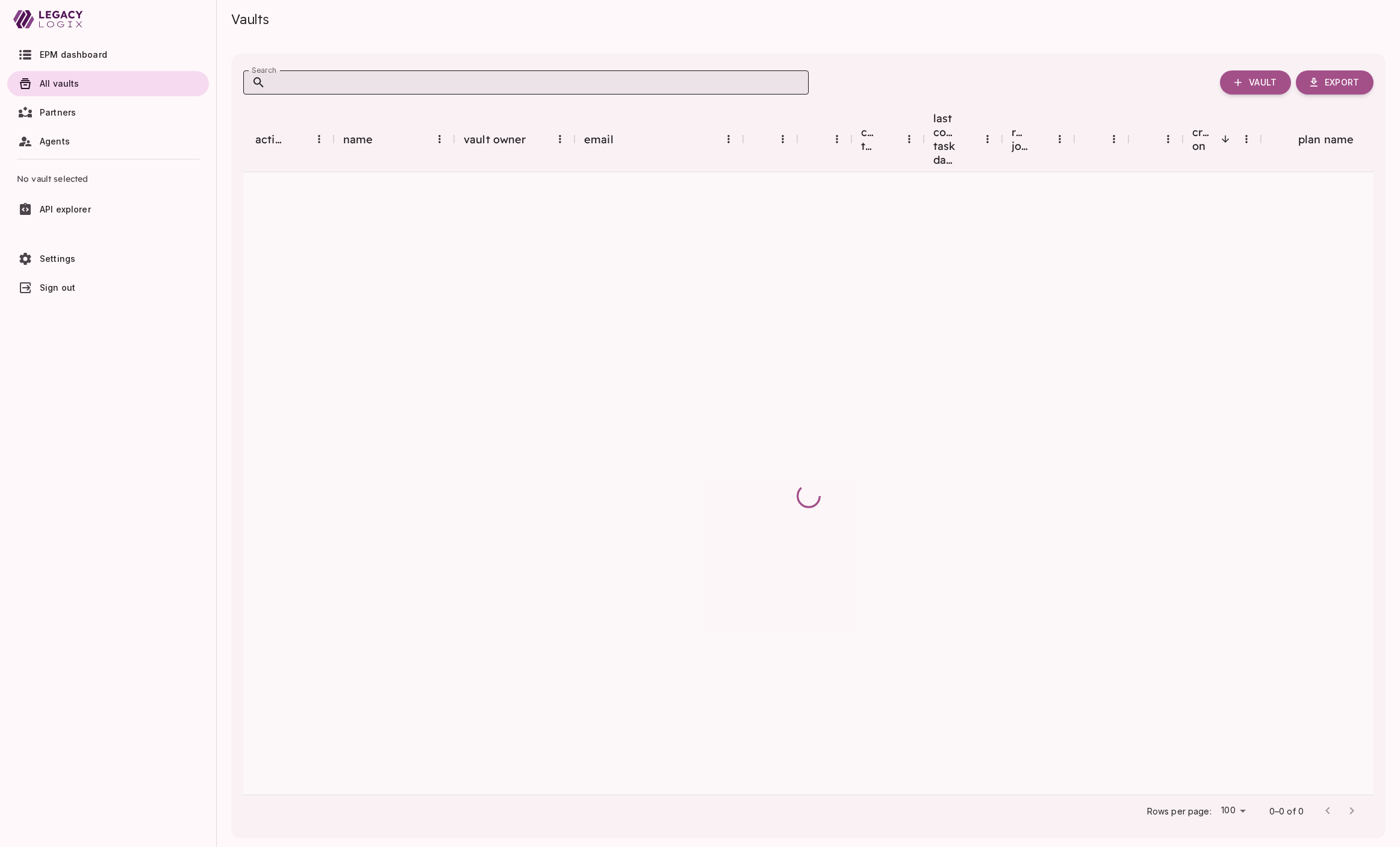
click at [316, 82] on input "Search" at bounding box center [537, 82] width 543 height 24
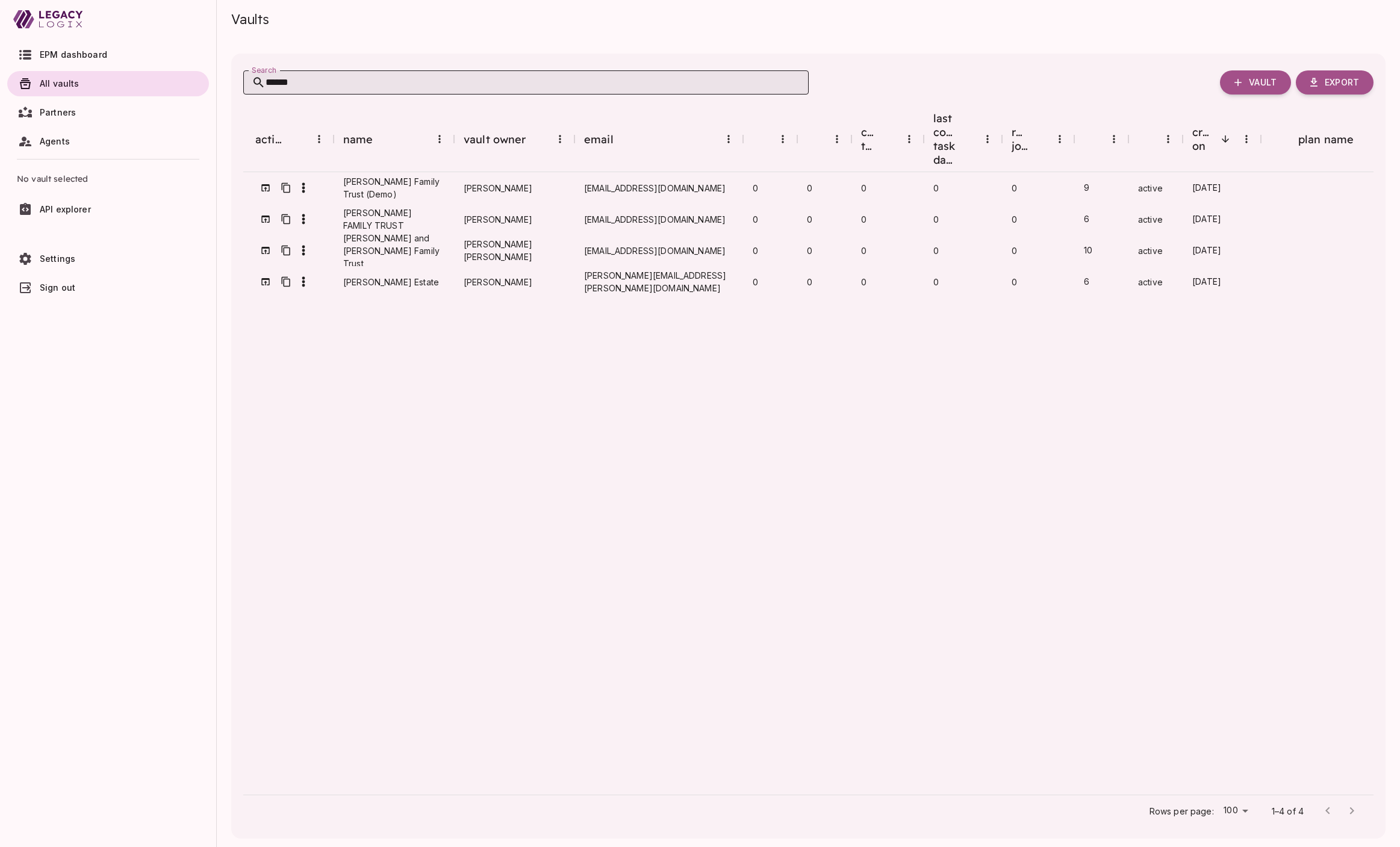
type input "*******"
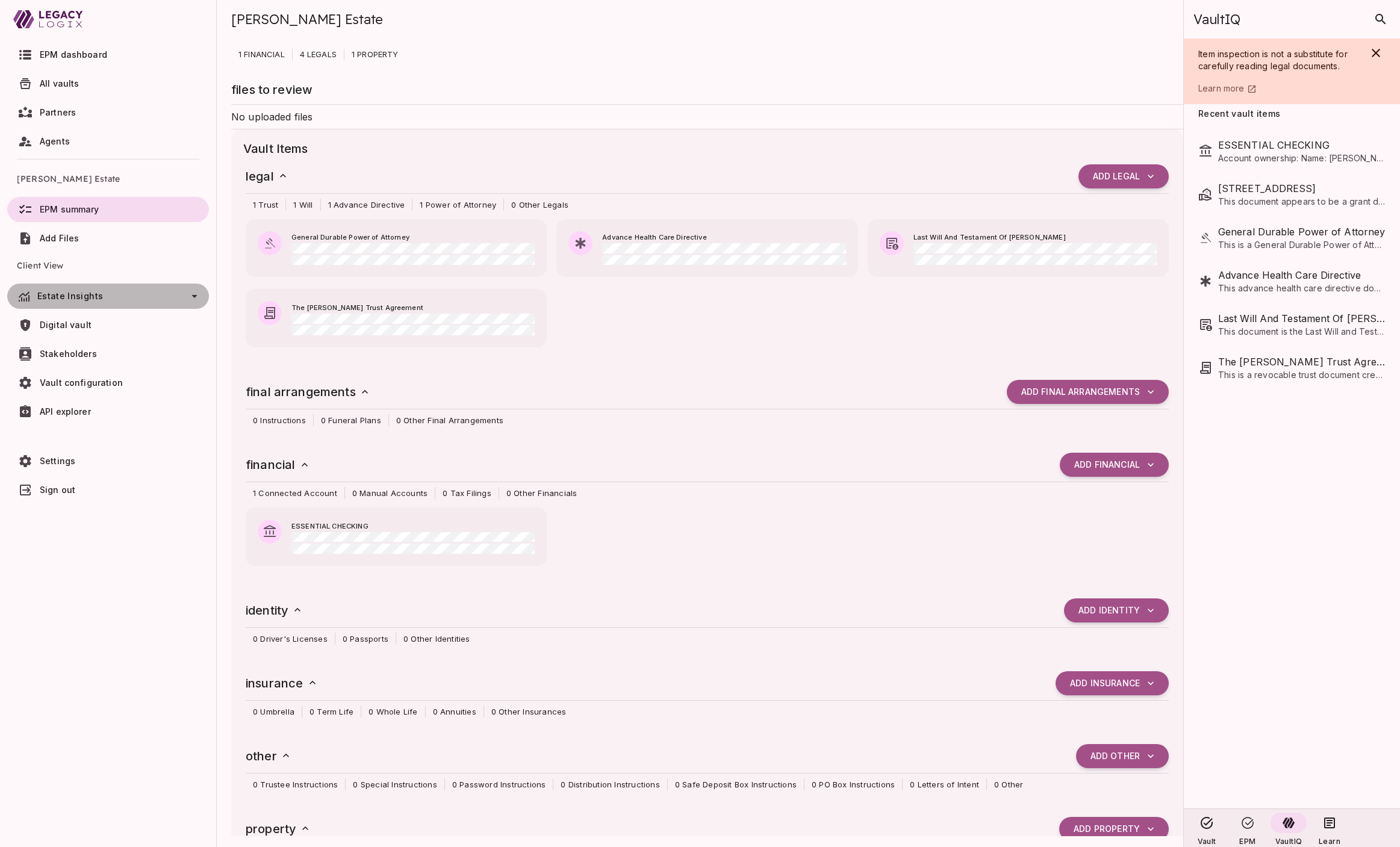
click at [193, 297] on icon at bounding box center [195, 296] width 14 height 14
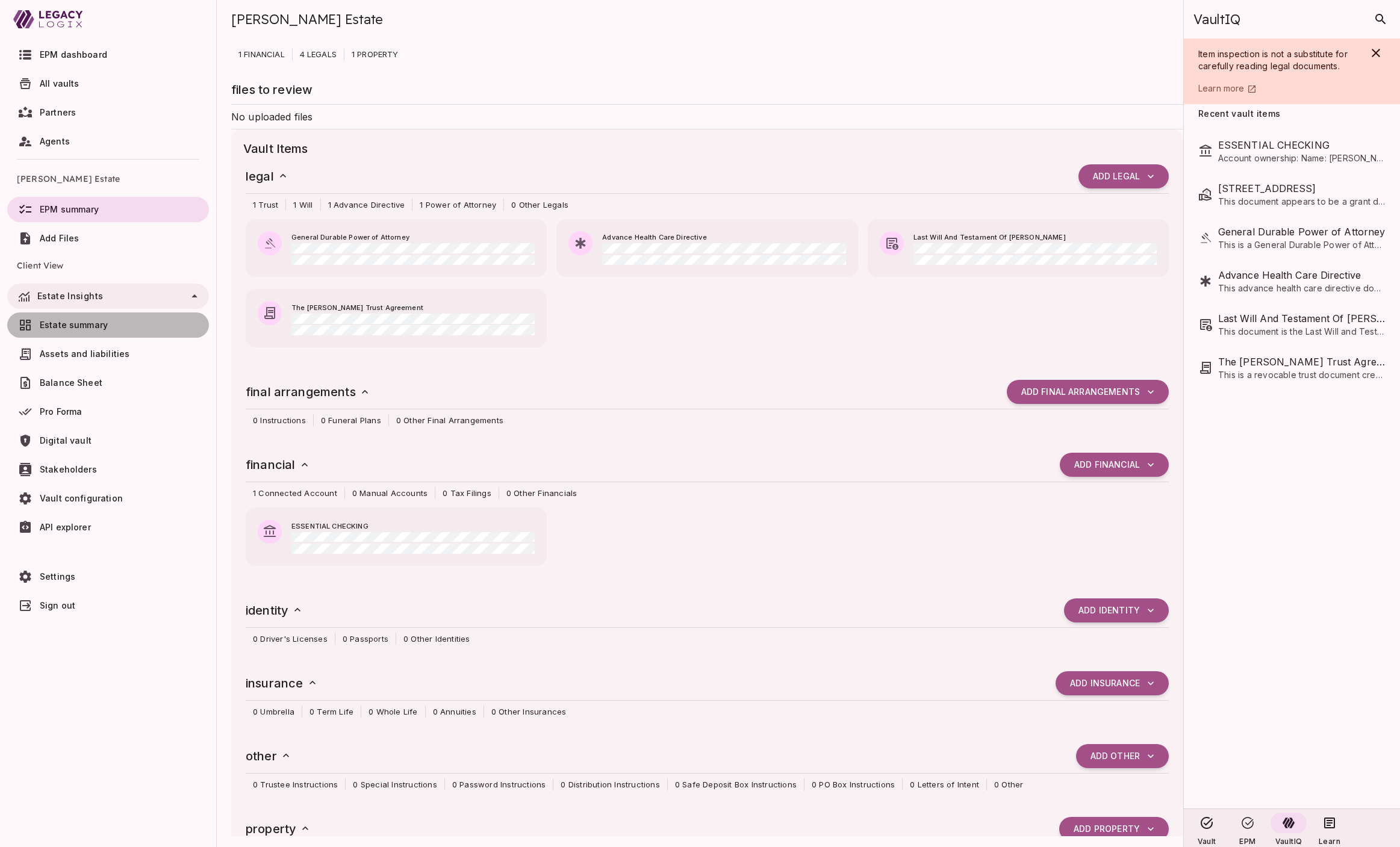
click at [128, 323] on span "Estate summary" at bounding box center [122, 325] width 164 height 12
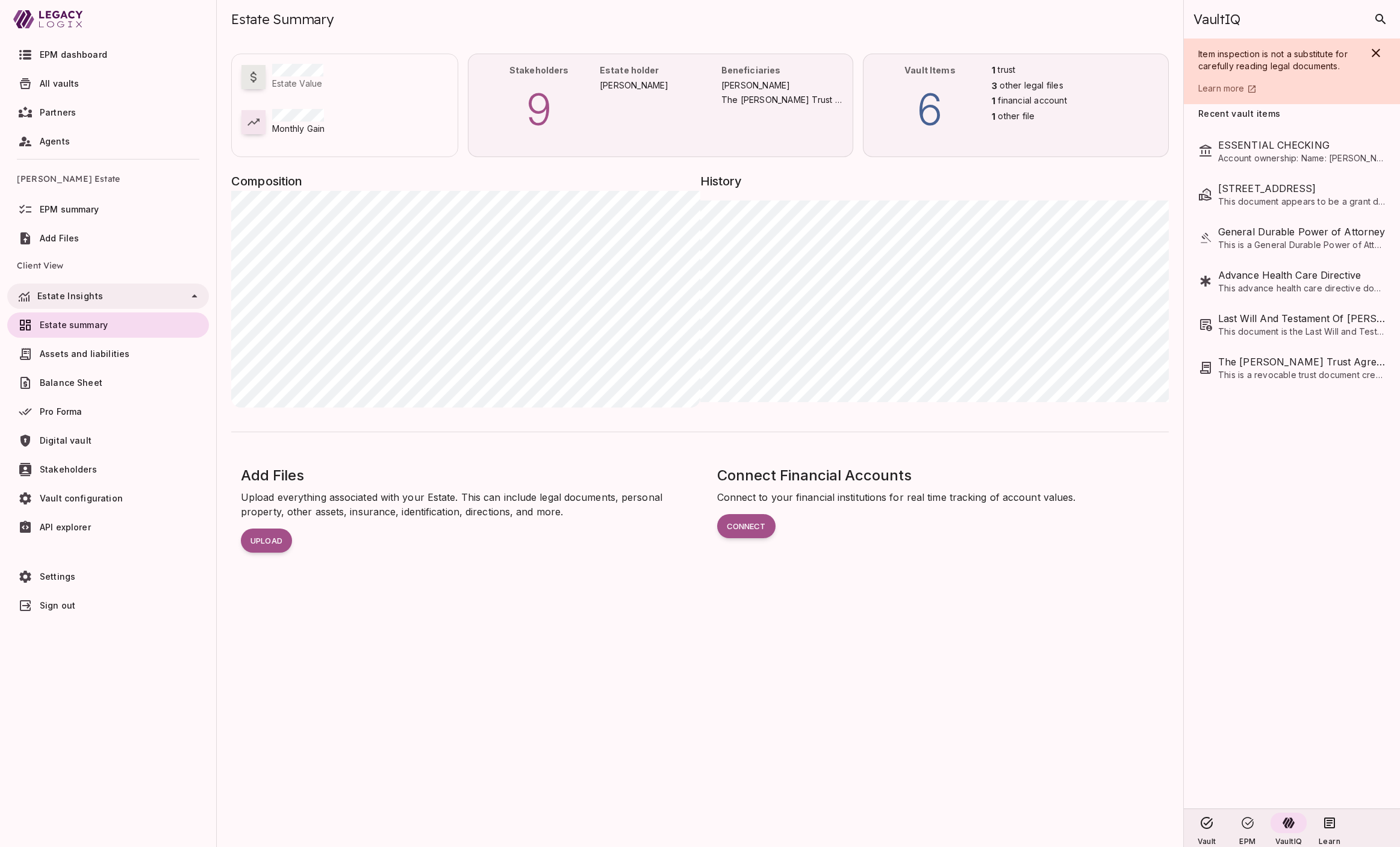
click at [78, 84] on span "All vaults" at bounding box center [122, 84] width 164 height 12
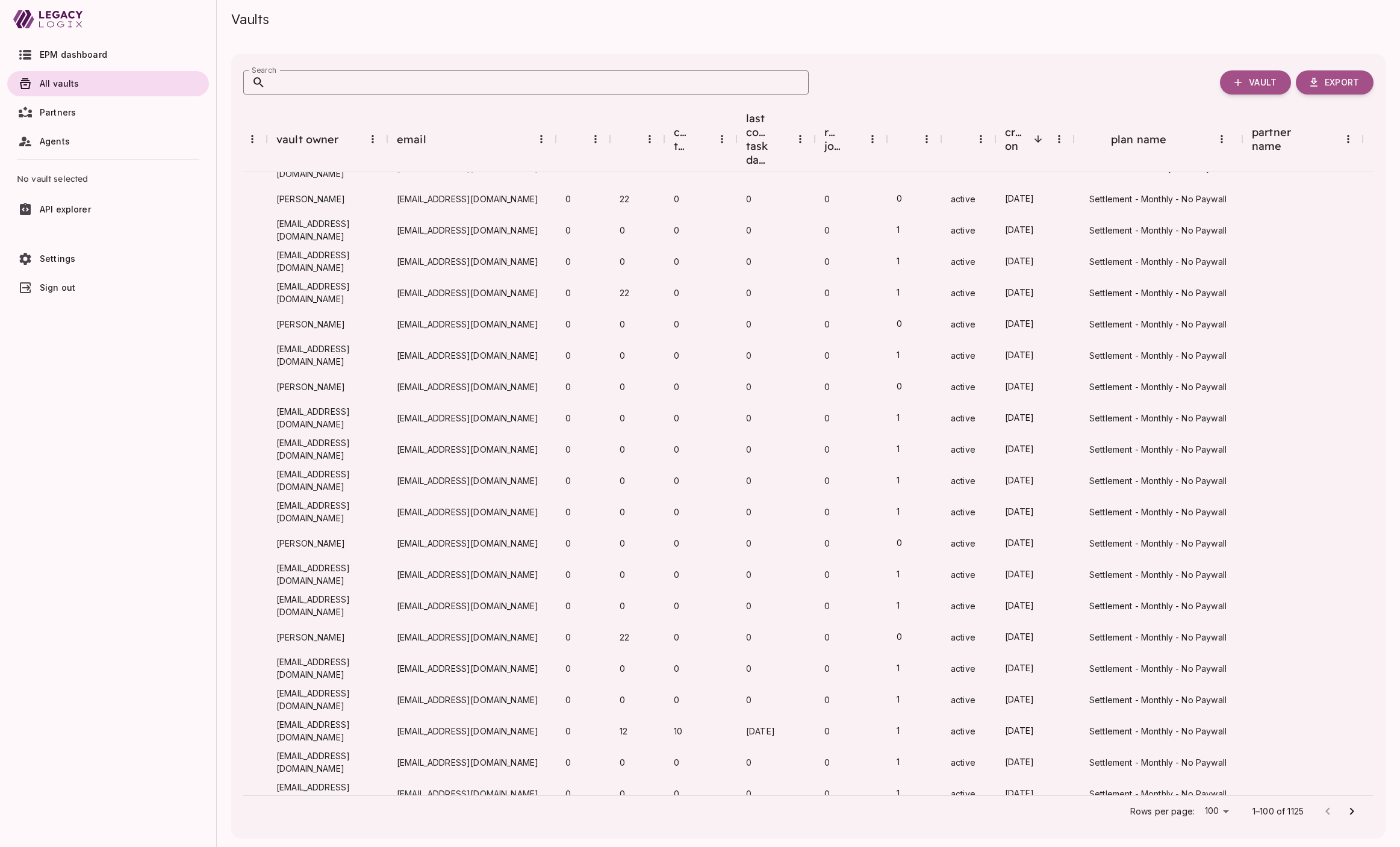
scroll to position [2494, 188]
click at [1085, 813] on icon "Go to next page" at bounding box center [1352, 811] width 14 height 14
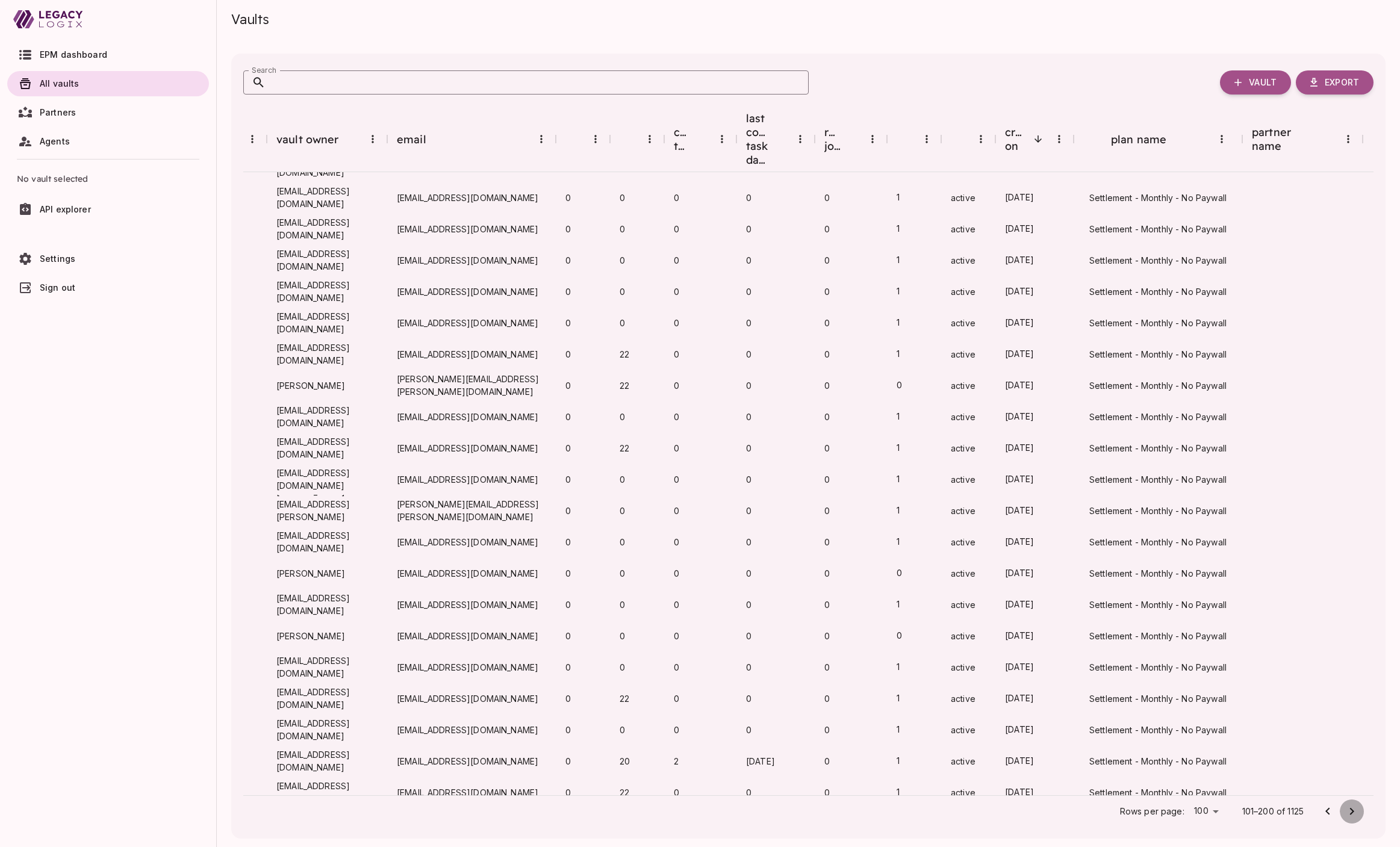
click at [1085, 810] on icon "Go to next page" at bounding box center [1352, 811] width 14 height 14
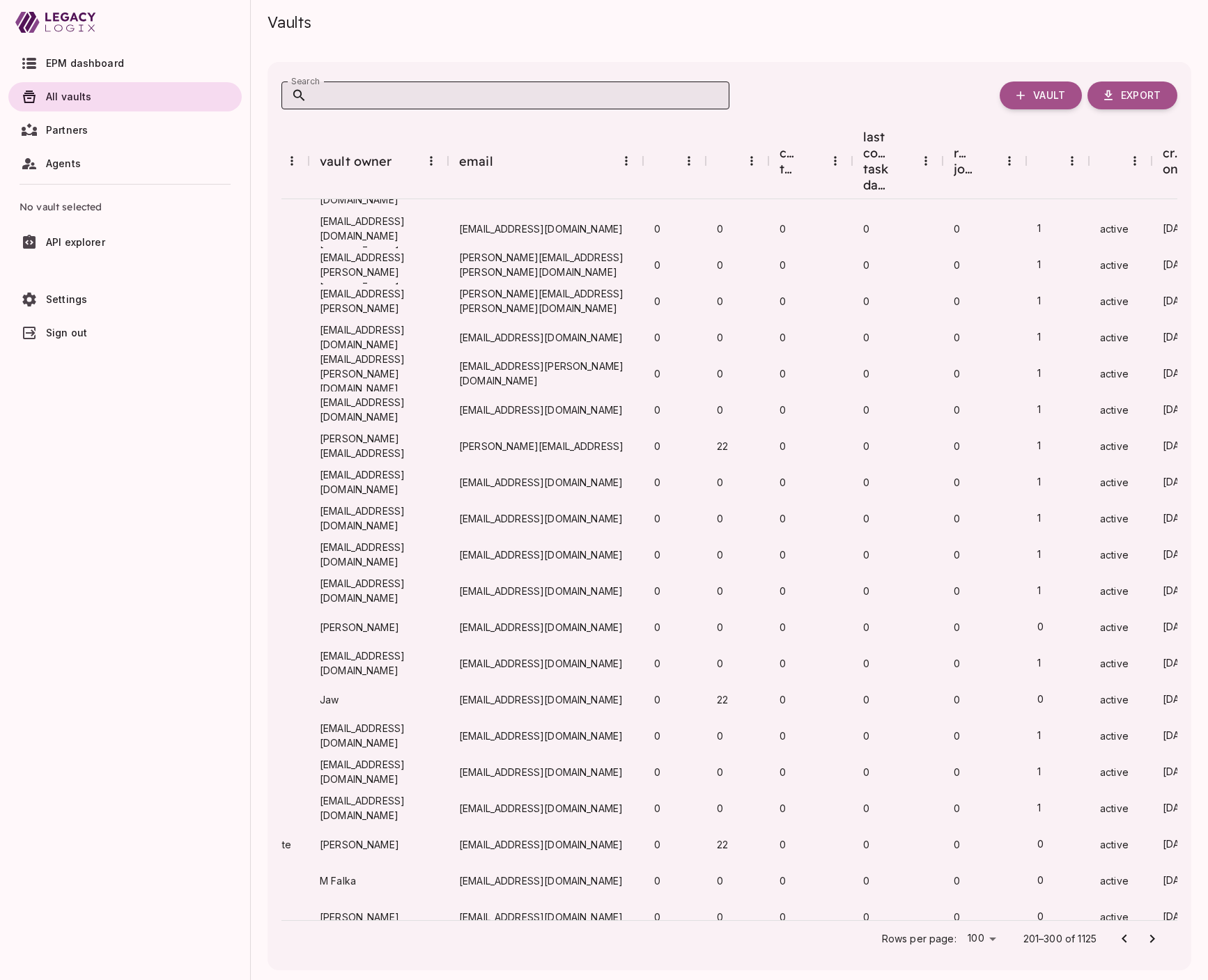
click at [499, 94] on input "Search" at bounding box center [518, 95] width 422 height 28
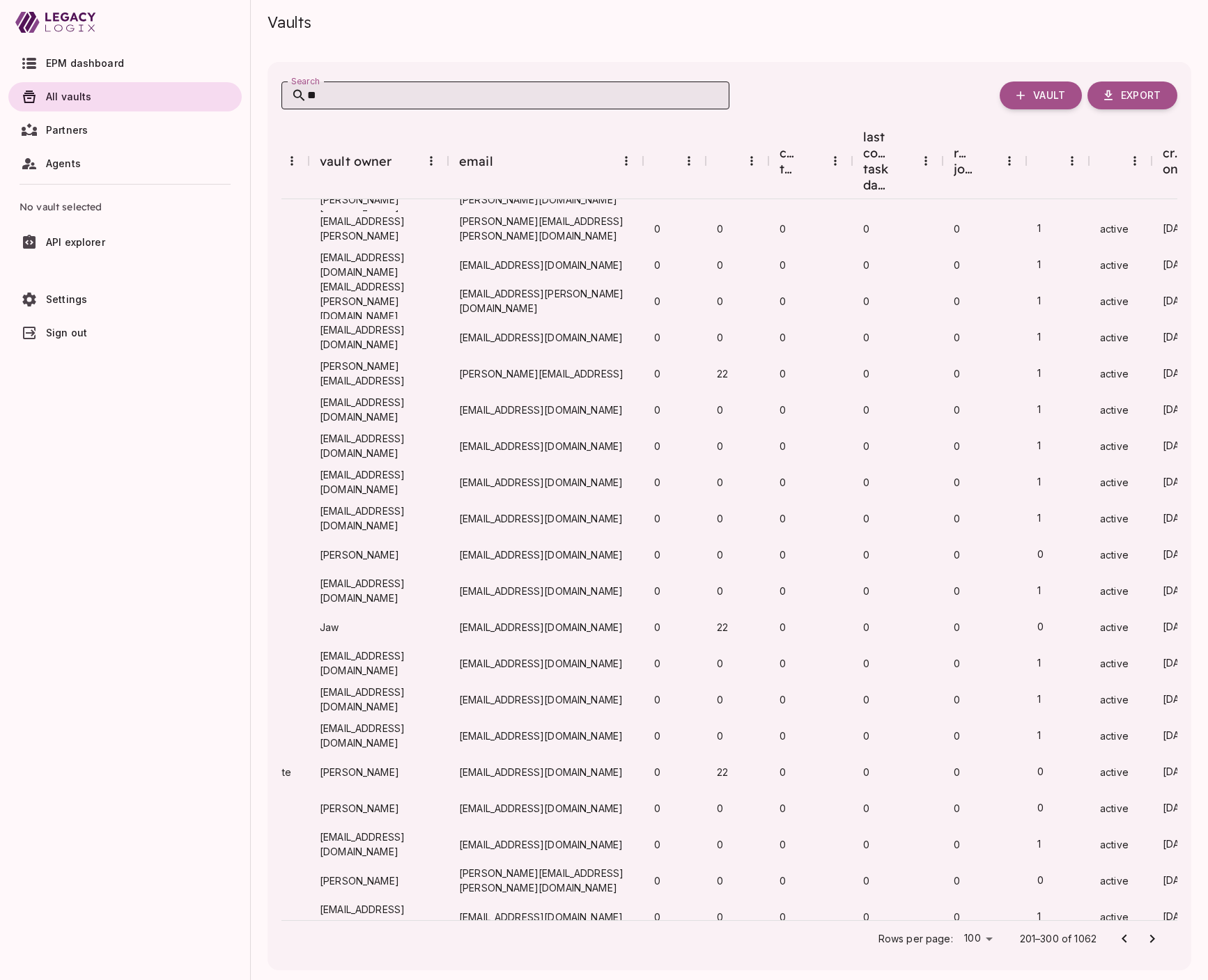
scroll to position [2814, 217]
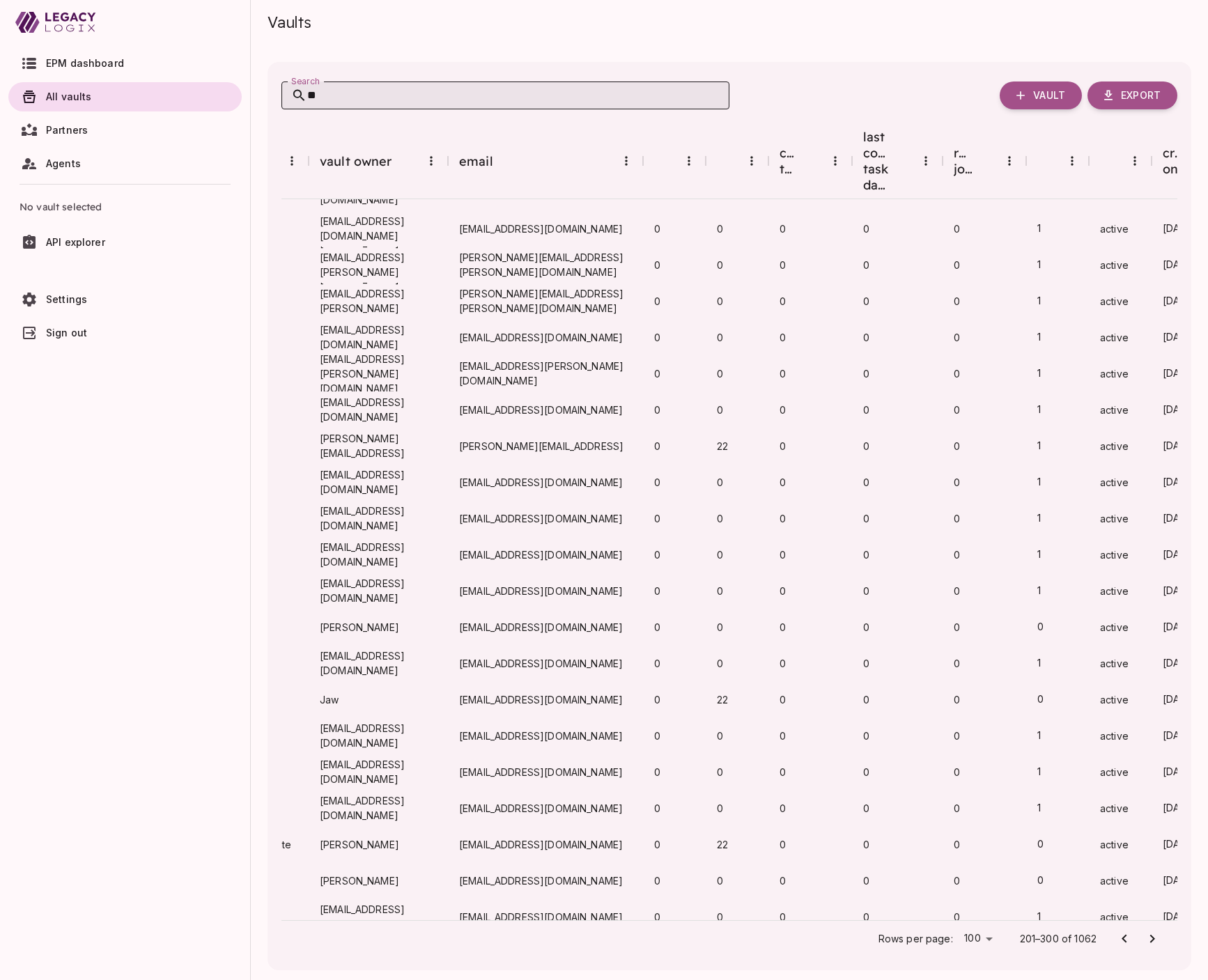
type input "*"
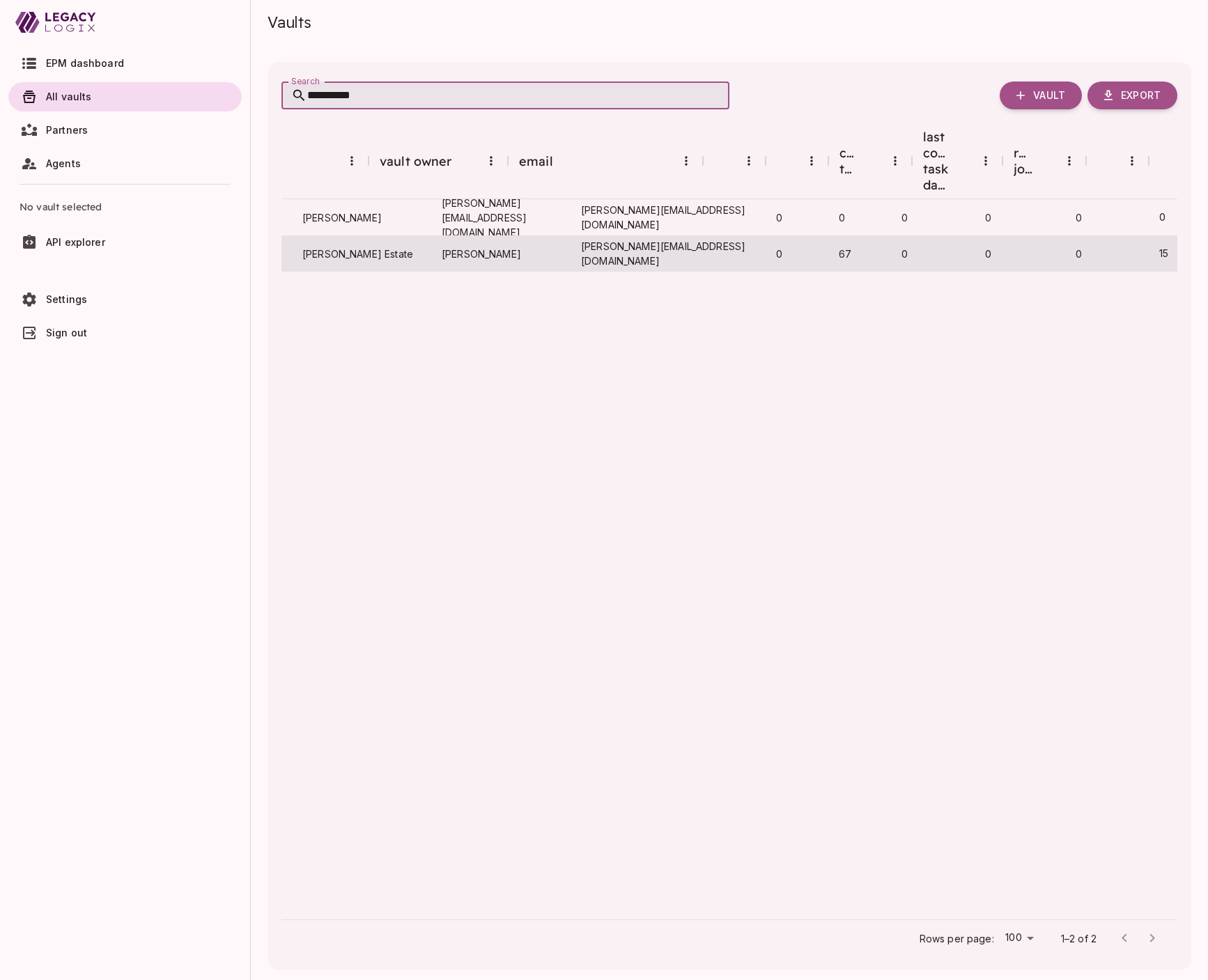
scroll to position [0, 0]
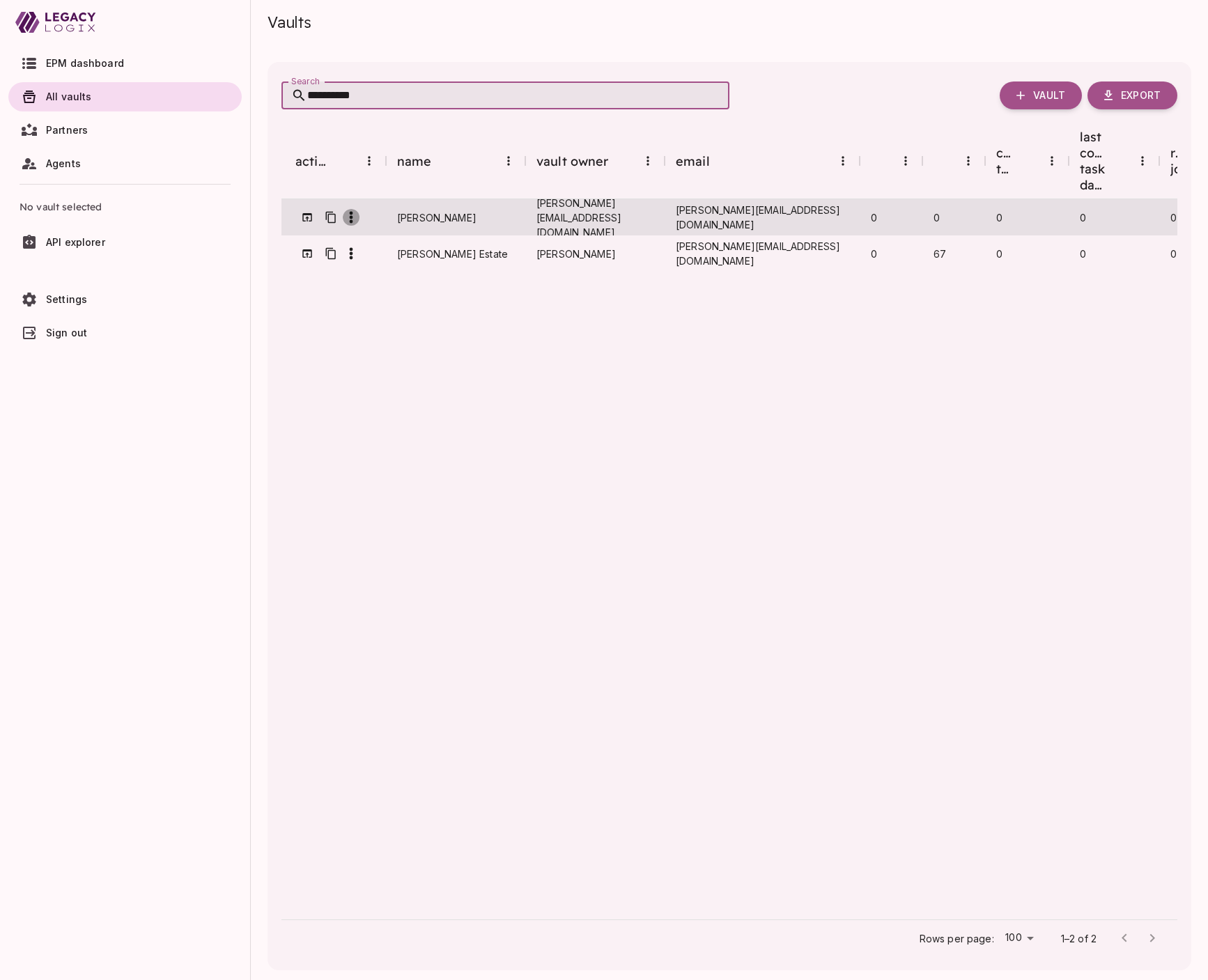
click at [352, 212] on circle "button" at bounding box center [351, 213] width 4 height 4
type input "**********"
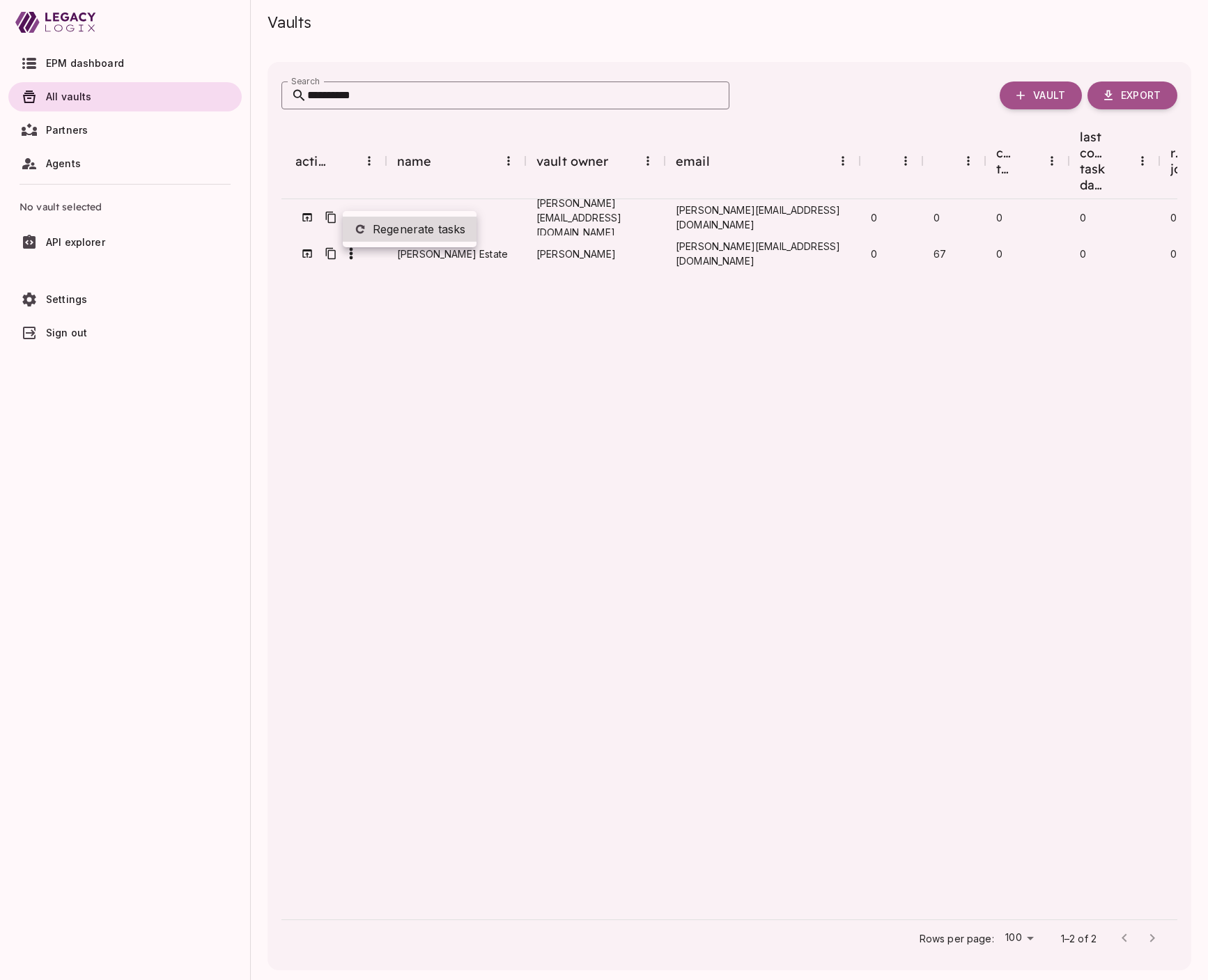
click at [388, 489] on div at bounding box center [604, 490] width 1208 height 980
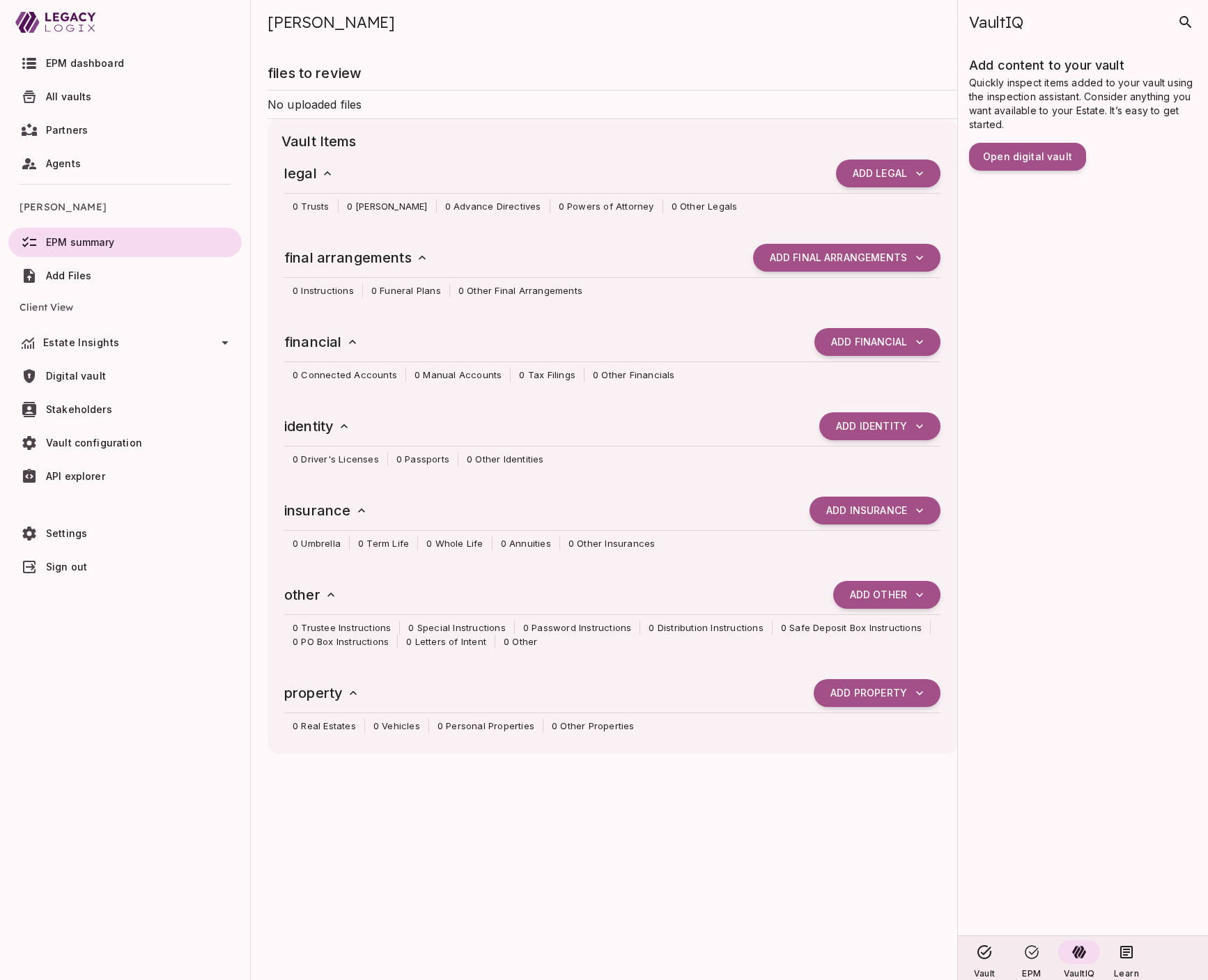
click at [229, 339] on icon at bounding box center [225, 342] width 17 height 17
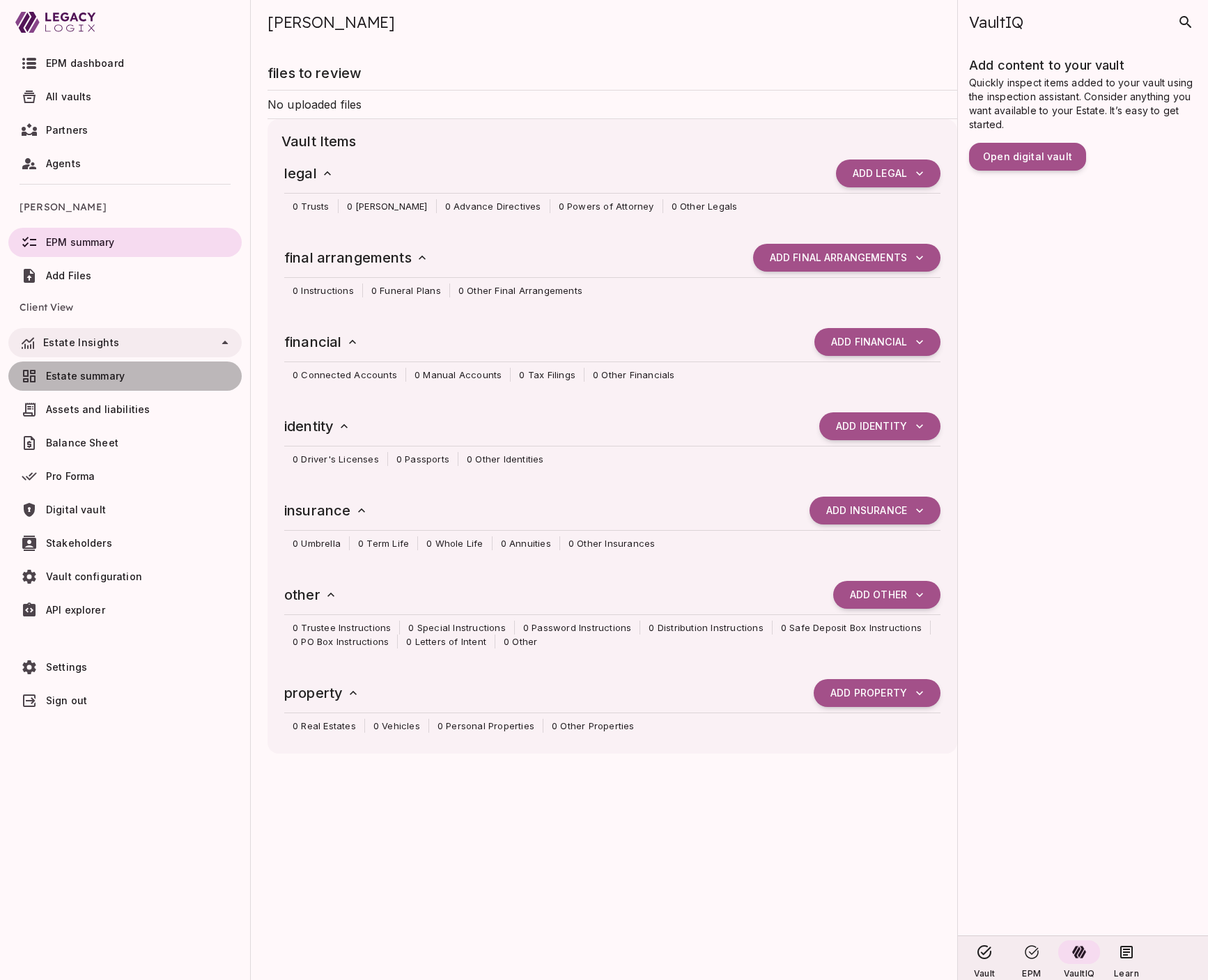
click at [131, 374] on span "Estate summary" at bounding box center [141, 376] width 190 height 14
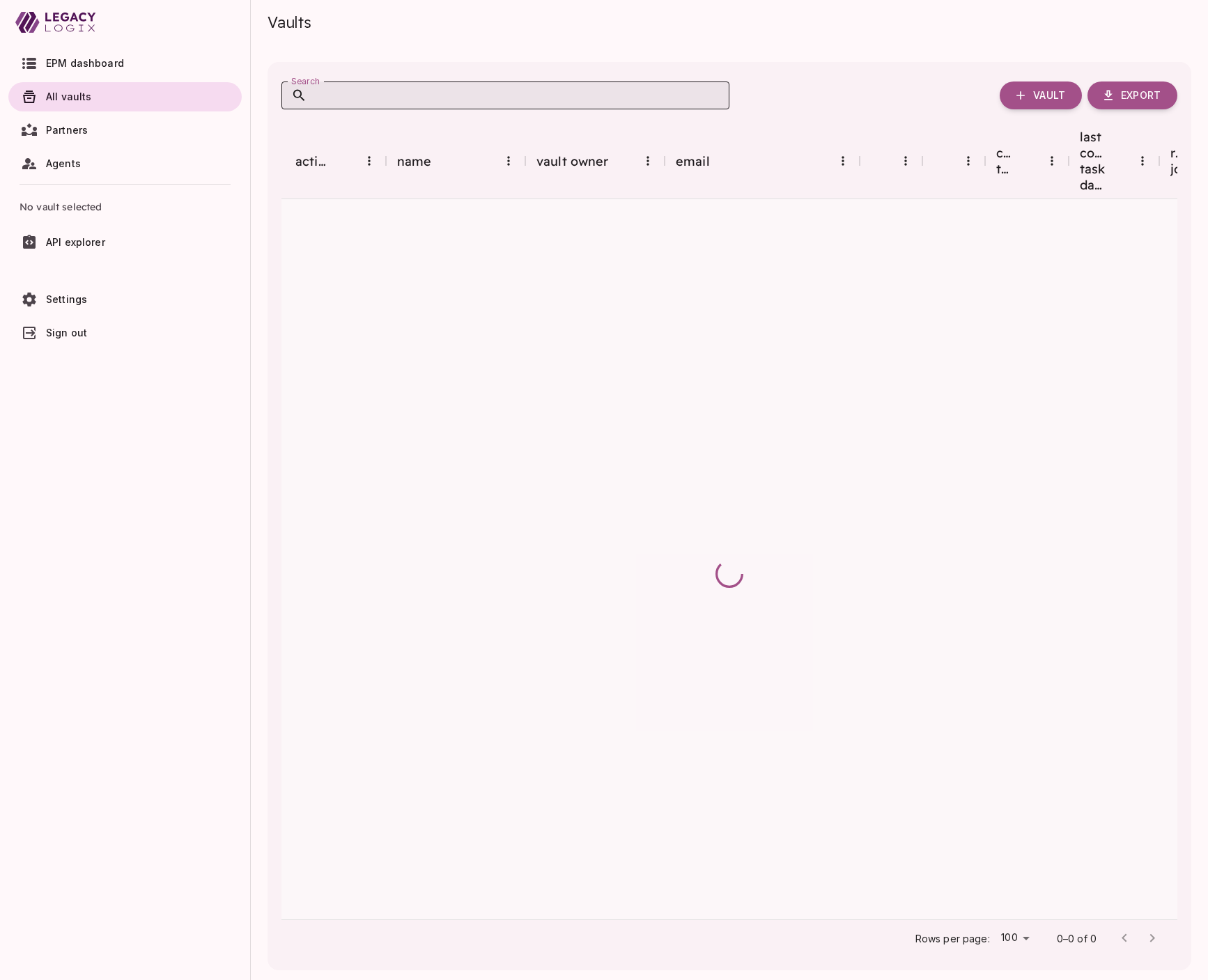
click at [440, 94] on input "Search" at bounding box center [518, 95] width 422 height 28
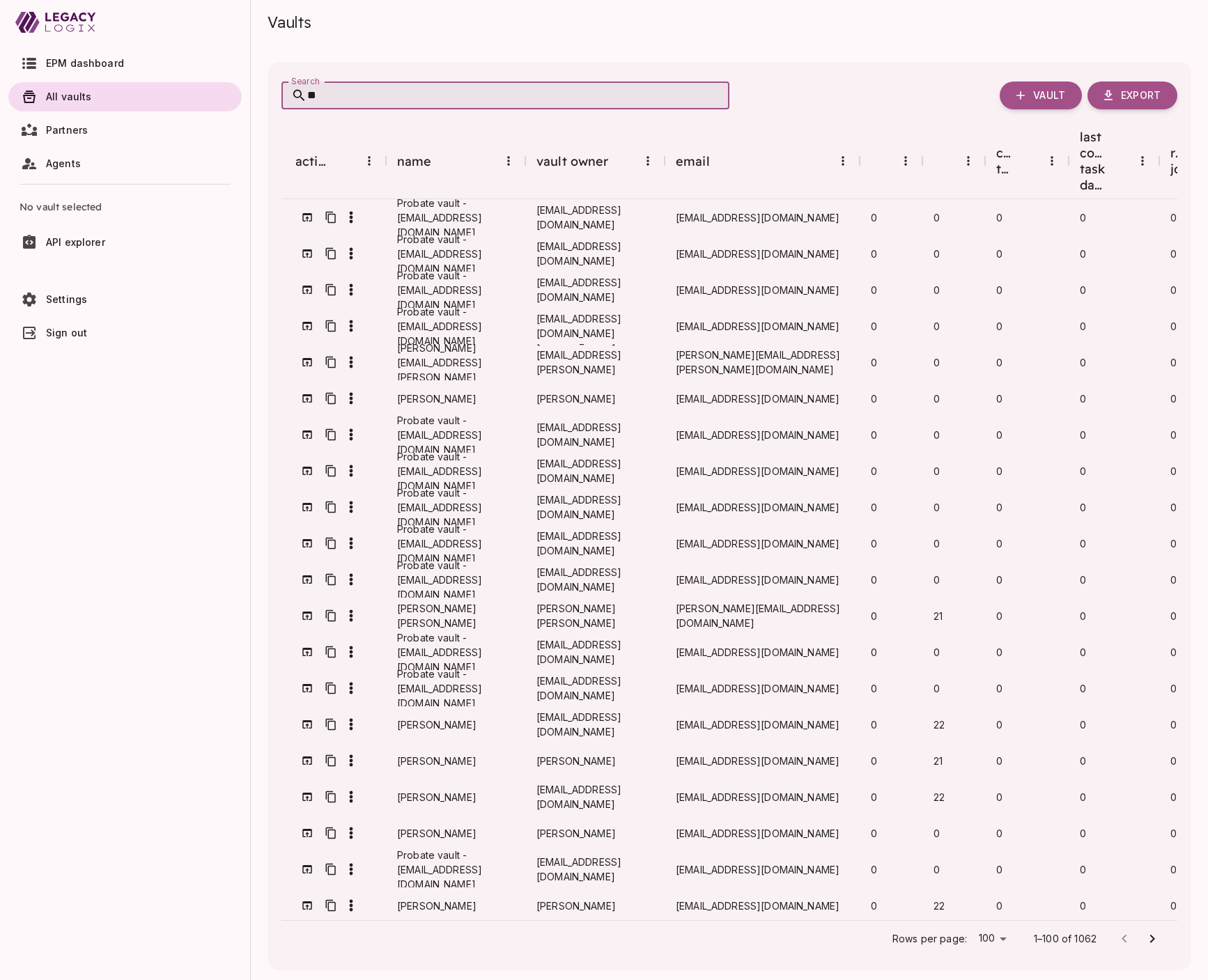
type input "*"
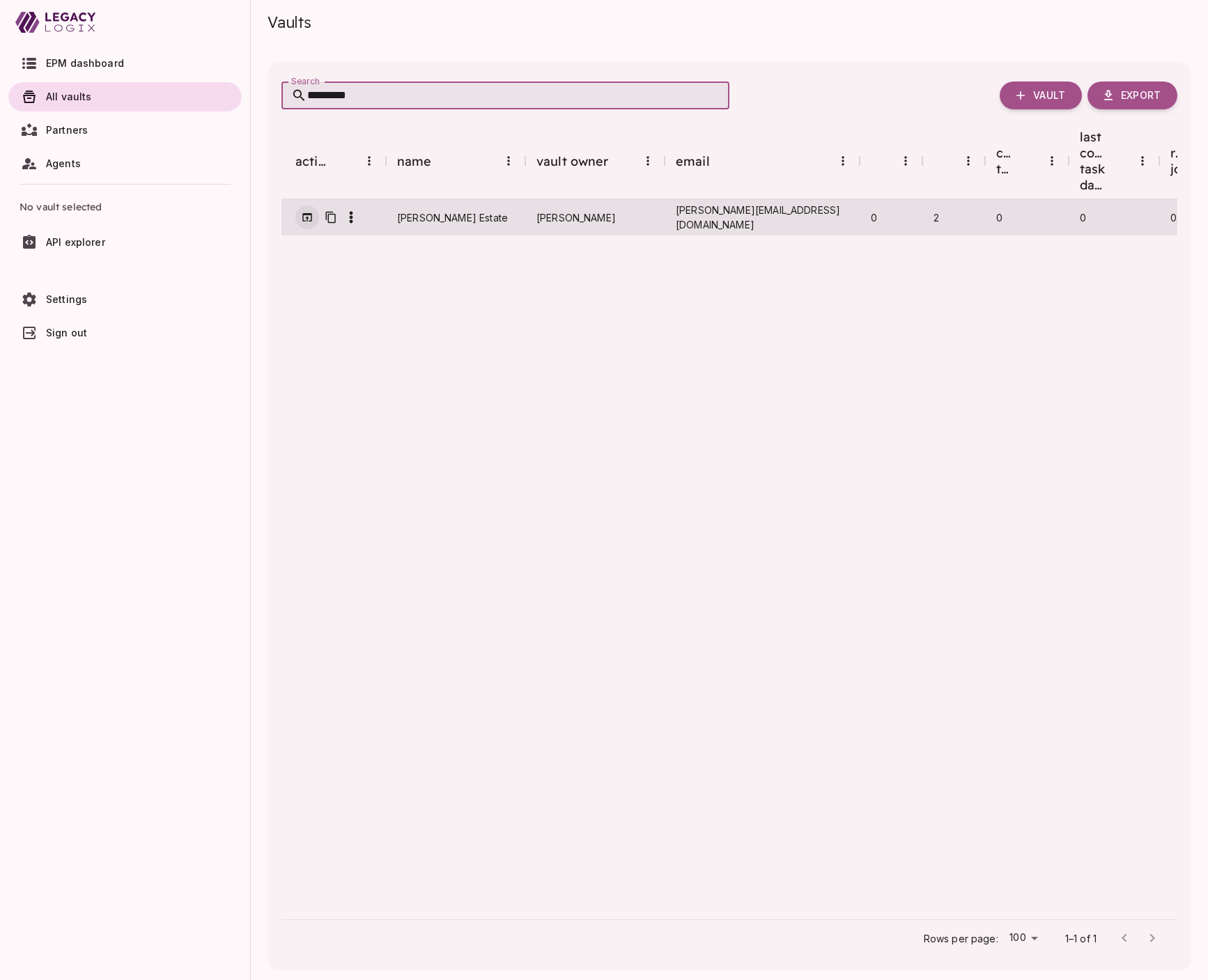
type input "*********"
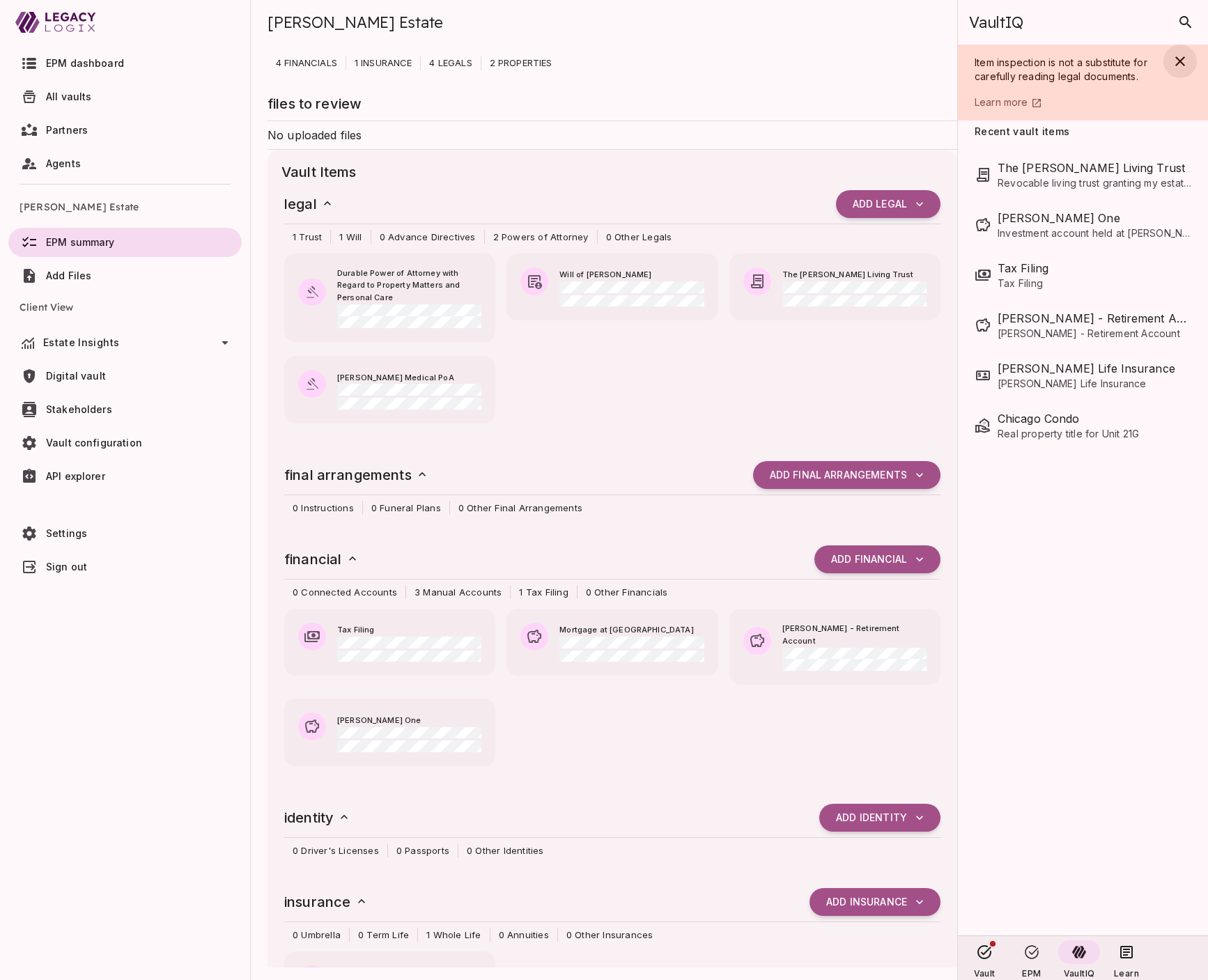
click at [1181, 62] on icon "button" at bounding box center [1180, 61] width 10 height 10
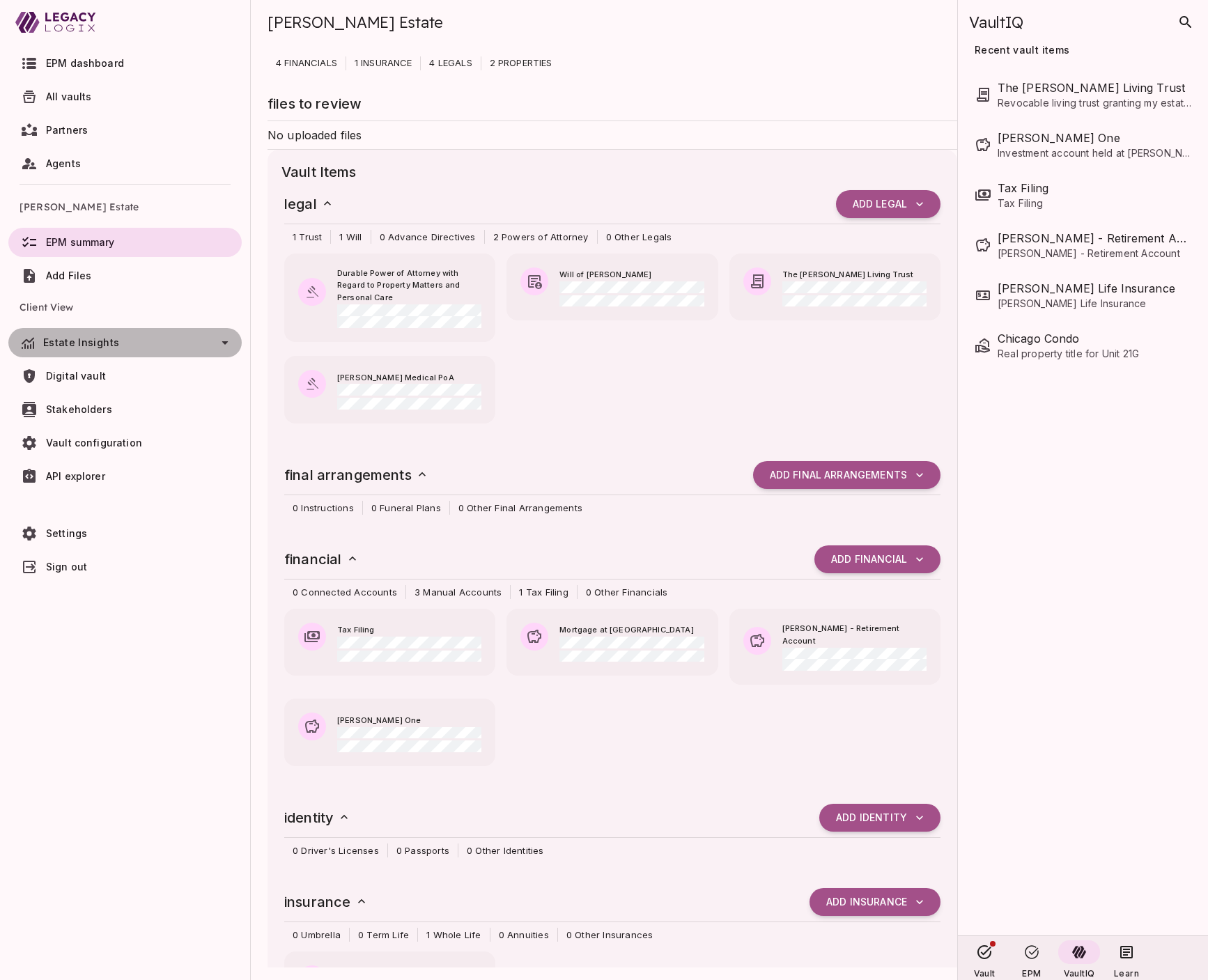
click at [135, 346] on span "Estate Insights" at bounding box center [127, 342] width 168 height 11
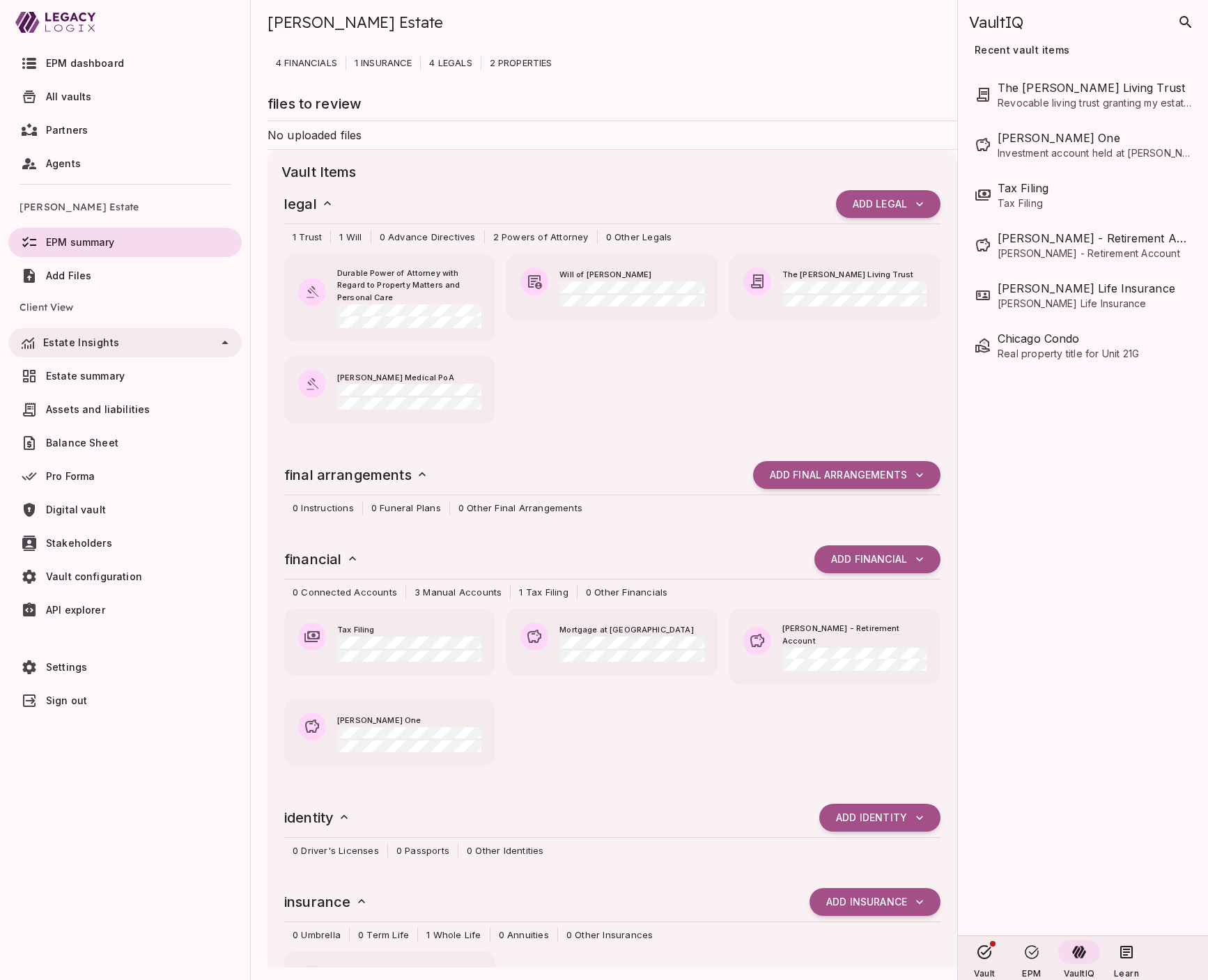
click at [120, 374] on span "Estate summary" at bounding box center [84, 376] width 78 height 12
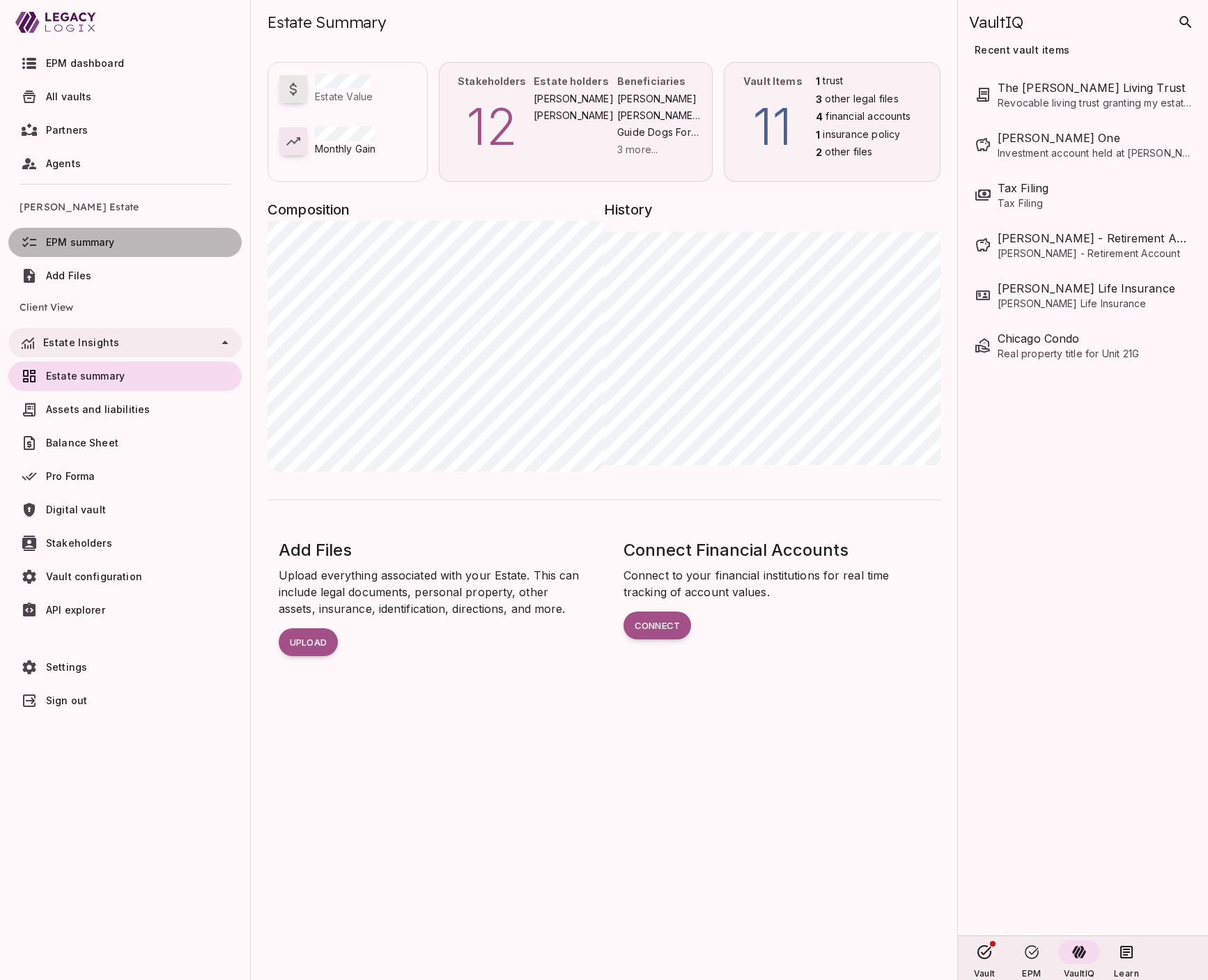
click at [110, 242] on span "EPM summary" at bounding box center [80, 242] width 69 height 12
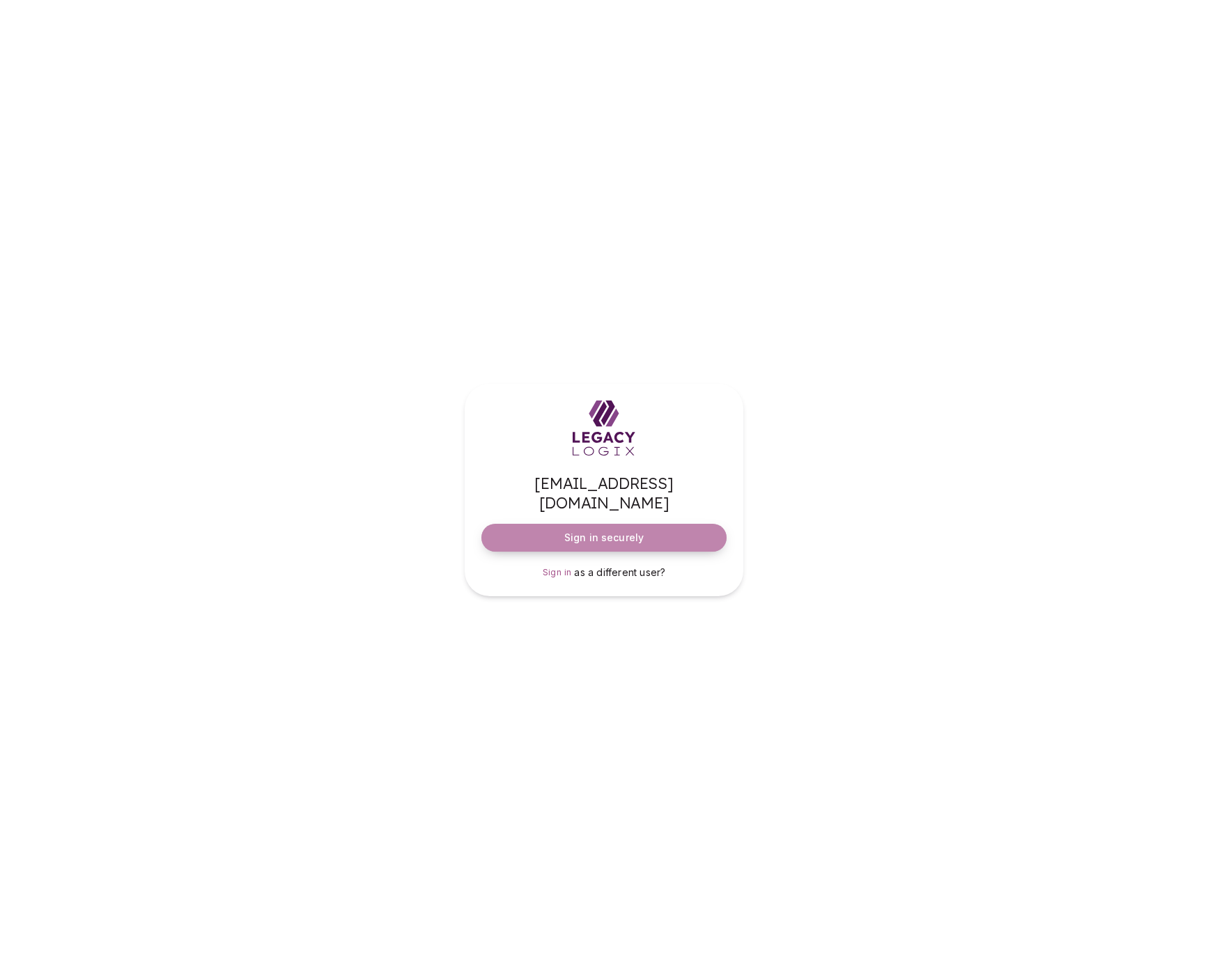
click at [608, 530] on span "Sign in securely" at bounding box center [604, 537] width 79 height 14
